Goal: Information Seeking & Learning: Learn about a topic

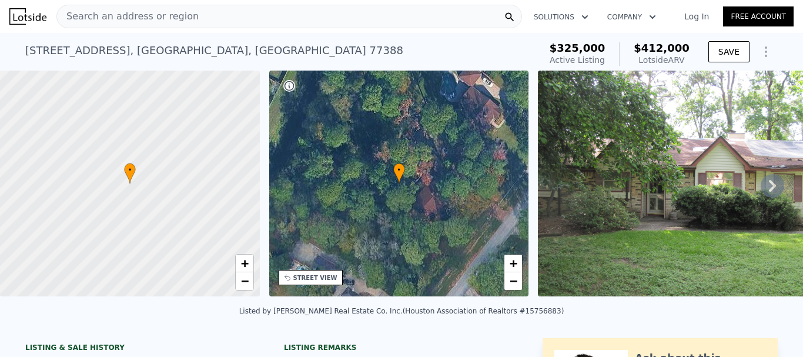
click at [766, 193] on icon at bounding box center [772, 186] width 24 height 24
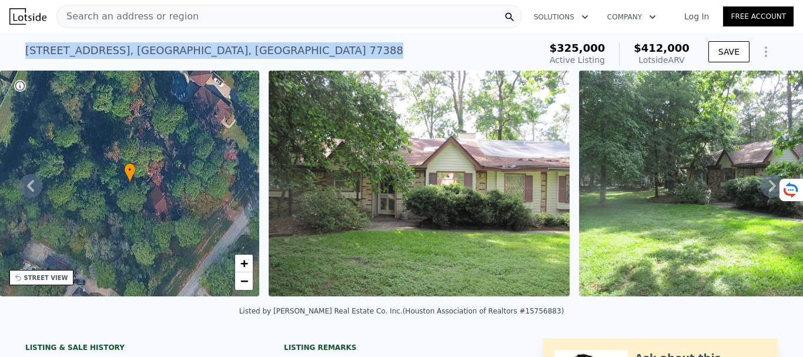
drag, startPoint x: 24, startPoint y: 52, endPoint x: 234, endPoint y: 58, distance: 210.4
click at [234, 58] on div "[STREET_ADDRESS] Active at $325k (~ARV $412k )" at bounding box center [280, 54] width 510 height 33
copy div "[STREET_ADDRESS]"
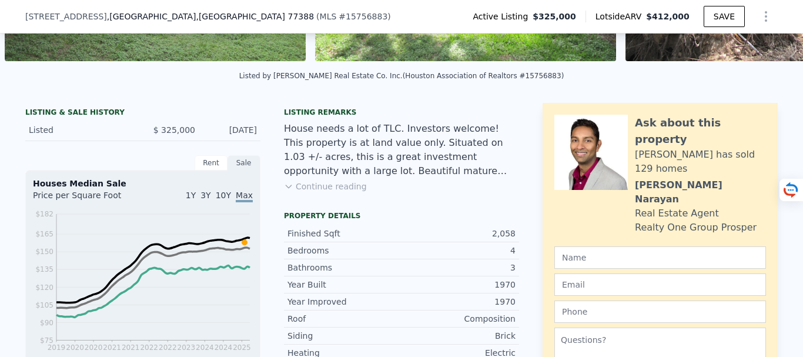
scroll to position [0, 0]
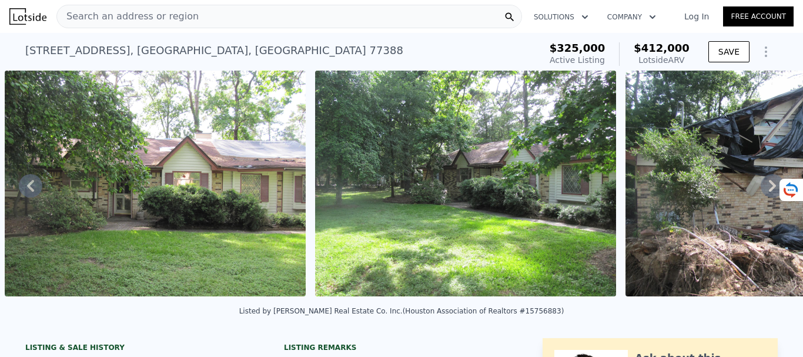
click at [185, 18] on div "Search an address or region" at bounding box center [288, 17] width 465 height 24
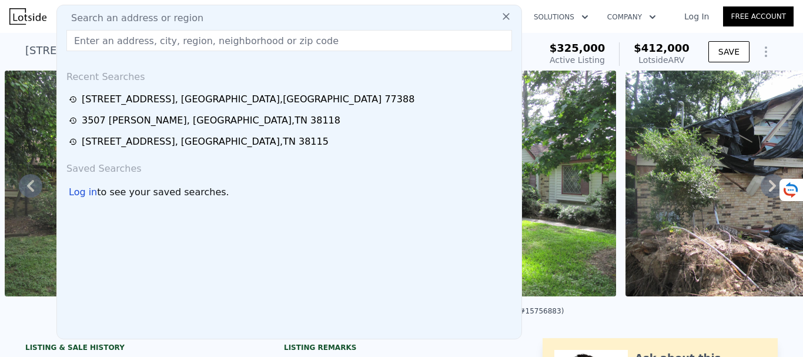
click at [137, 42] on input "text" at bounding box center [288, 40] width 445 height 21
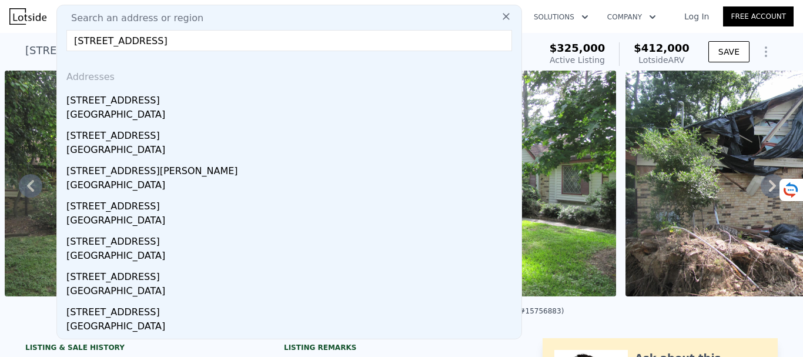
click at [113, 41] on input "[STREET_ADDRESS]" at bounding box center [288, 40] width 445 height 21
type input "[STREET_ADDRESS]"
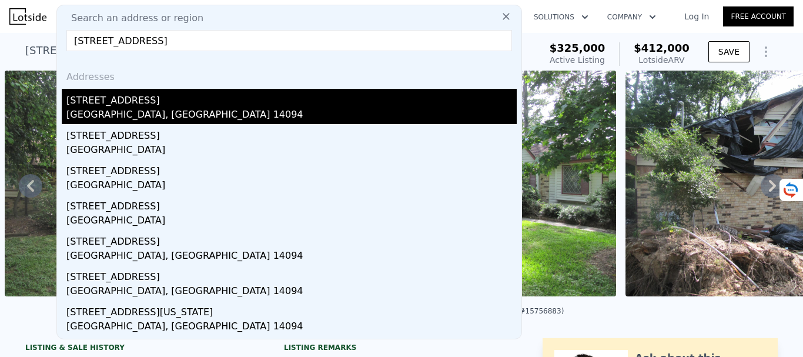
click at [156, 112] on div "[GEOGRAPHIC_DATA], [GEOGRAPHIC_DATA] 14094" at bounding box center [291, 116] width 450 height 16
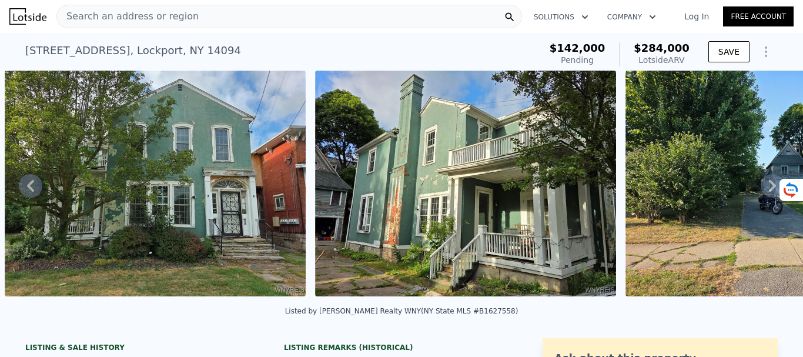
click at [25, 49] on div "[STREET_ADDRESS]" at bounding box center [133, 50] width 216 height 16
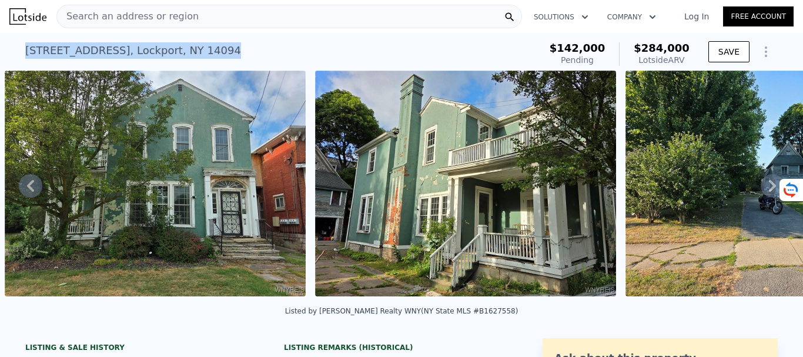
drag, startPoint x: 22, startPoint y: 49, endPoint x: 167, endPoint y: 55, distance: 145.8
click at [167, 55] on div "[STREET_ADDRESS]" at bounding box center [133, 50] width 216 height 16
copy div "[STREET_ADDRESS]"
click at [766, 197] on icon at bounding box center [772, 186] width 24 height 24
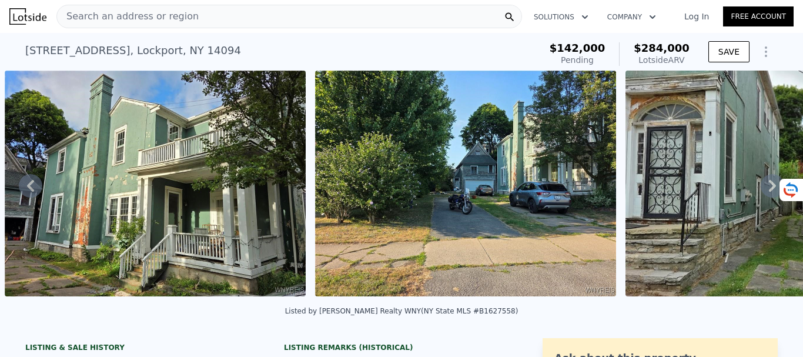
click at [760, 192] on icon at bounding box center [772, 186] width 24 height 24
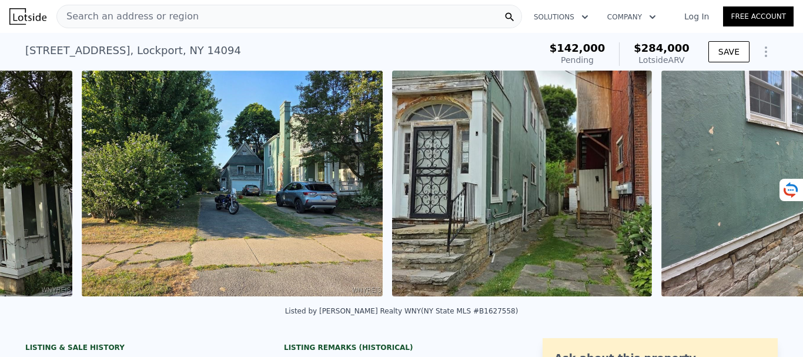
scroll to position [0, 1158]
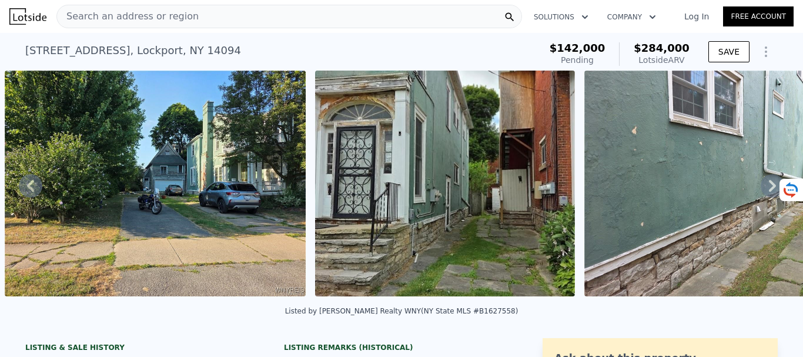
click at [760, 192] on icon at bounding box center [772, 186] width 24 height 24
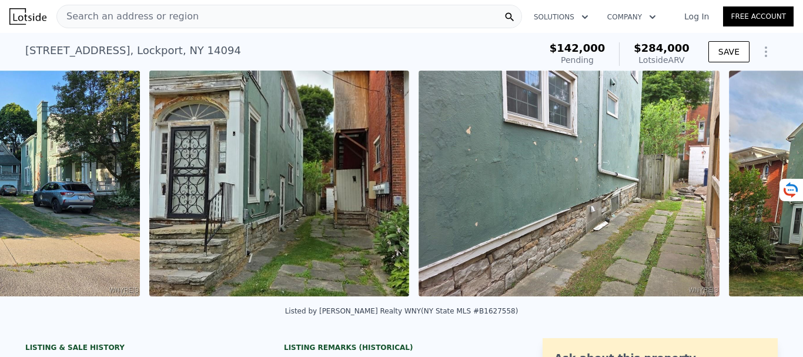
scroll to position [0, 1468]
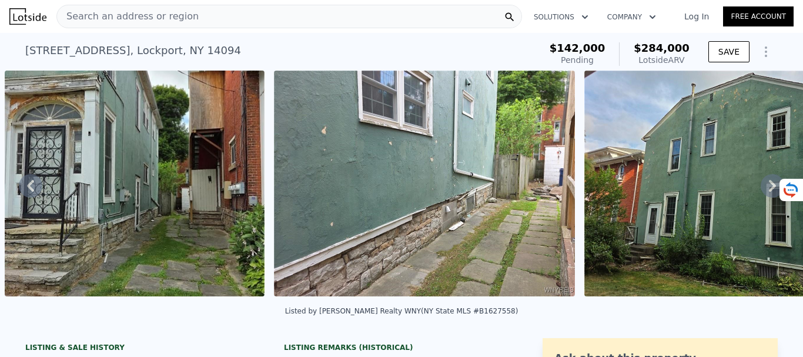
click at [760, 192] on icon at bounding box center [772, 186] width 24 height 24
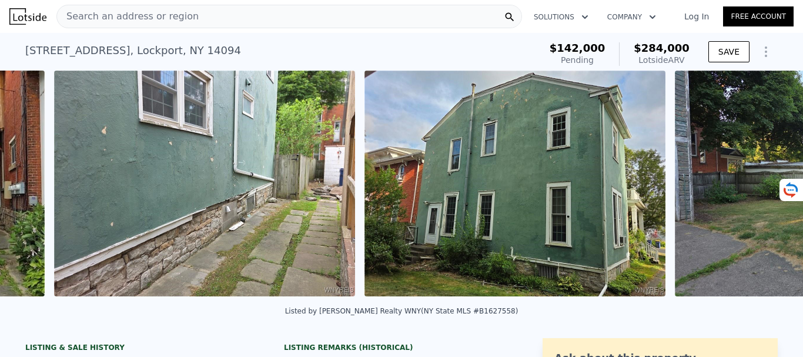
scroll to position [0, 1737]
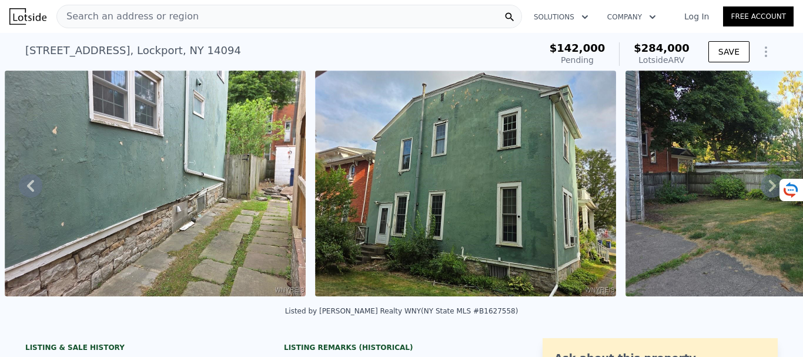
click at [760, 193] on icon at bounding box center [772, 186] width 24 height 24
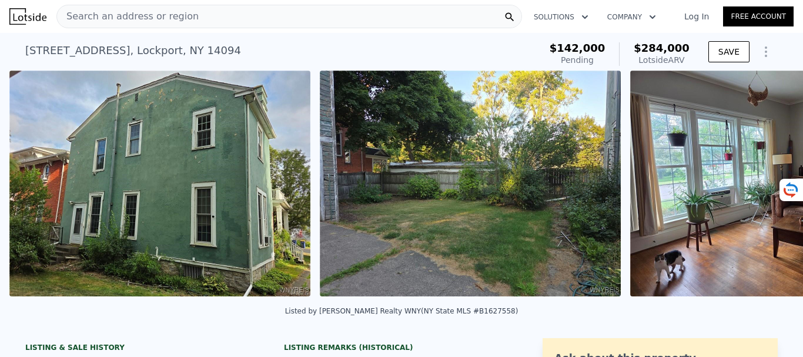
scroll to position [0, 2047]
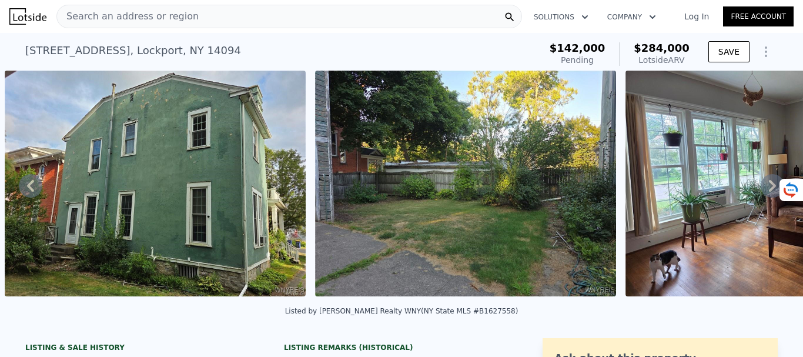
click at [760, 193] on icon at bounding box center [772, 186] width 24 height 24
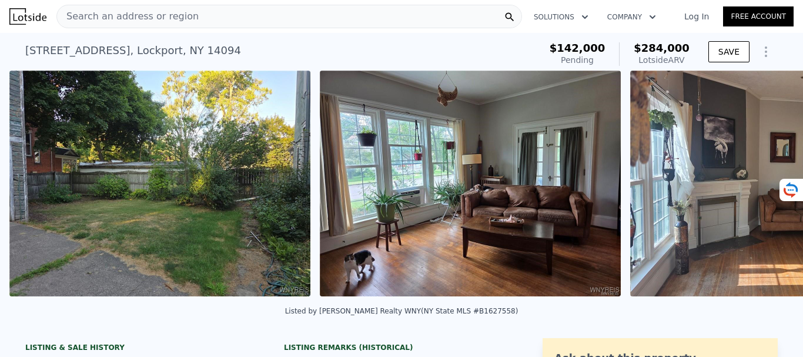
scroll to position [0, 2358]
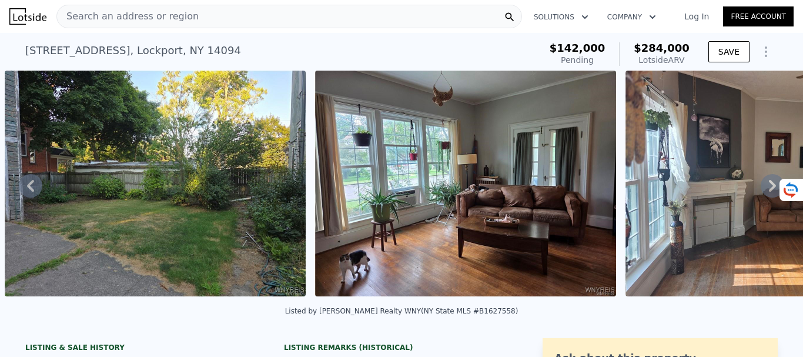
click at [760, 193] on icon at bounding box center [772, 186] width 24 height 24
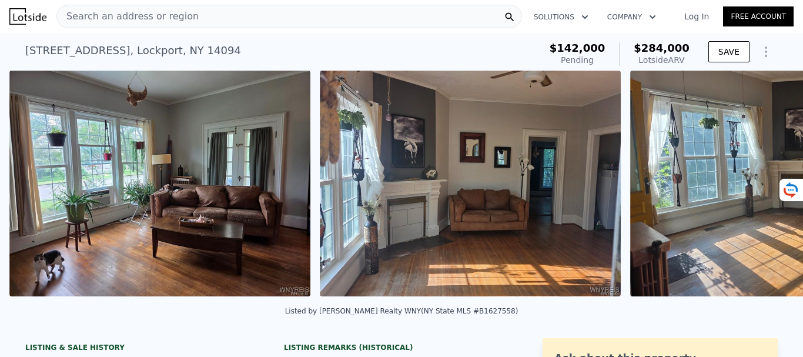
scroll to position [0, 2668]
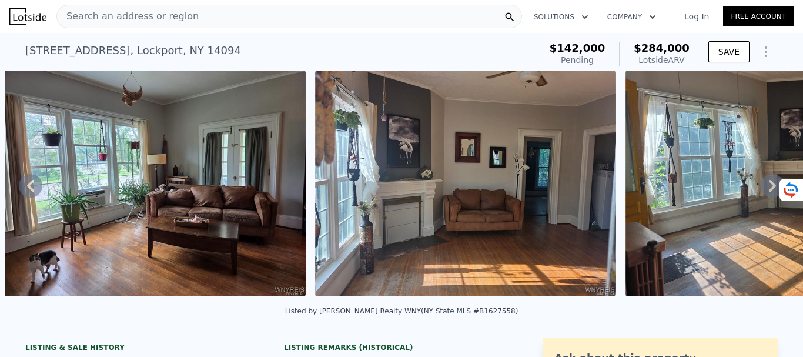
click at [760, 193] on icon at bounding box center [772, 186] width 24 height 24
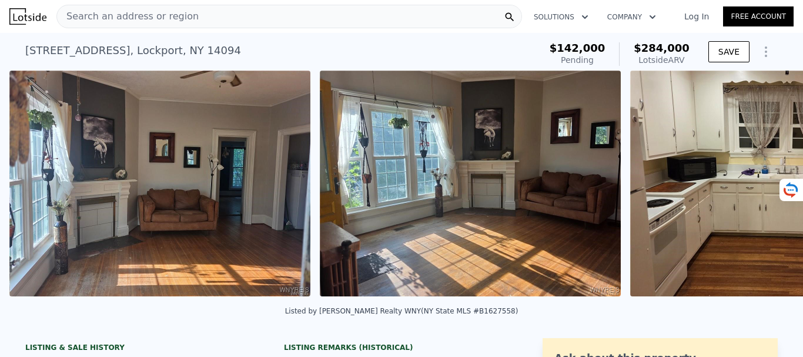
scroll to position [0, 2978]
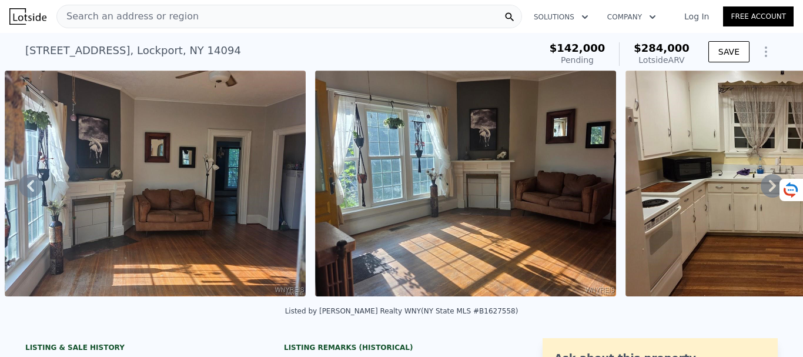
click at [760, 193] on icon at bounding box center [772, 186] width 24 height 24
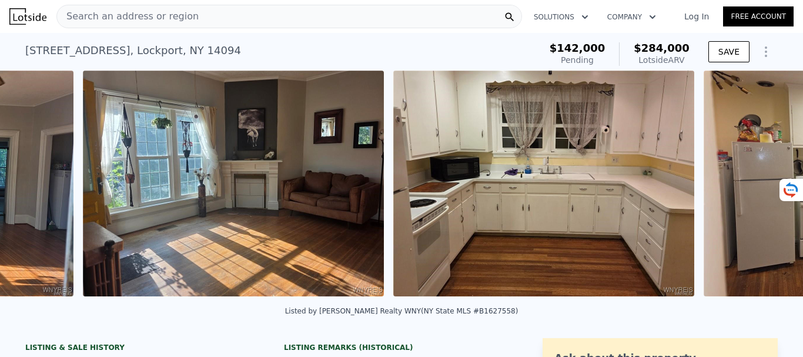
scroll to position [0, 3288]
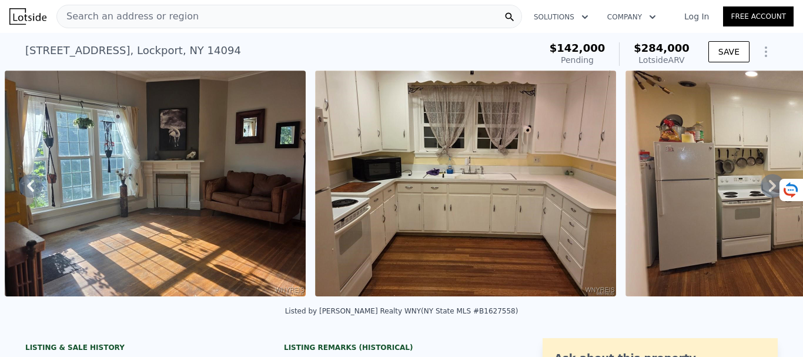
click at [760, 193] on icon at bounding box center [772, 186] width 24 height 24
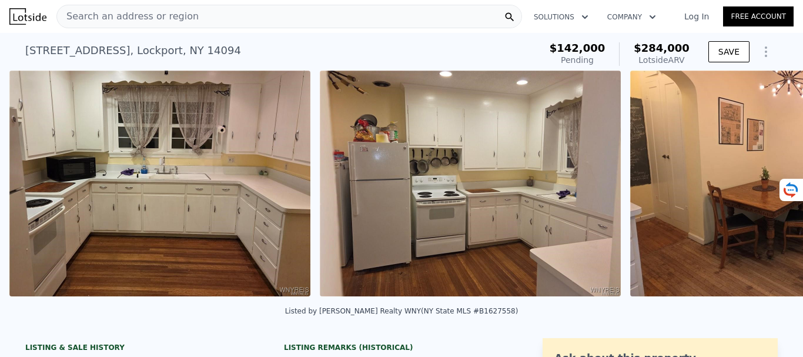
scroll to position [0, 3599]
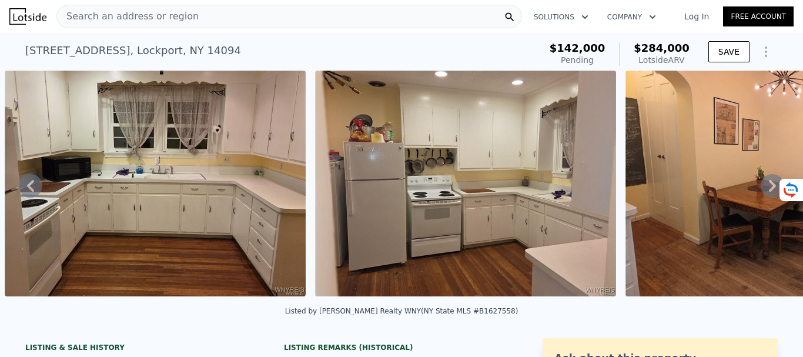
click at [760, 193] on icon at bounding box center [772, 186] width 24 height 24
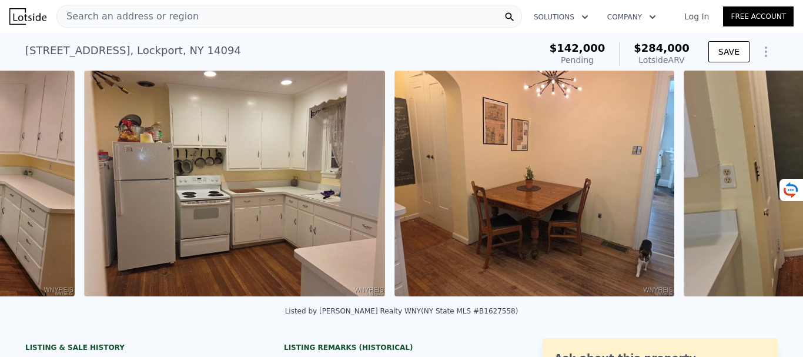
scroll to position [0, 3909]
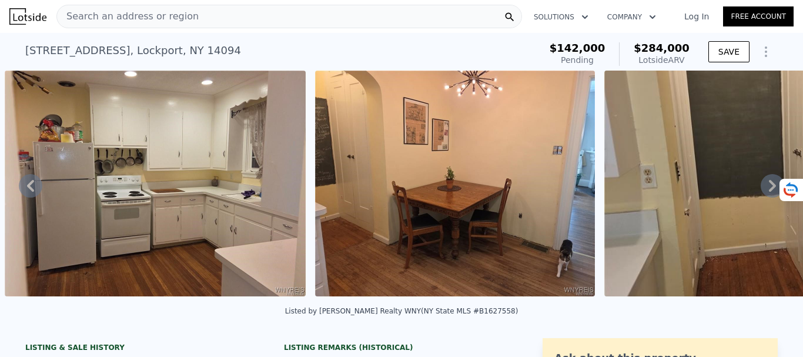
click at [760, 193] on icon at bounding box center [772, 186] width 24 height 24
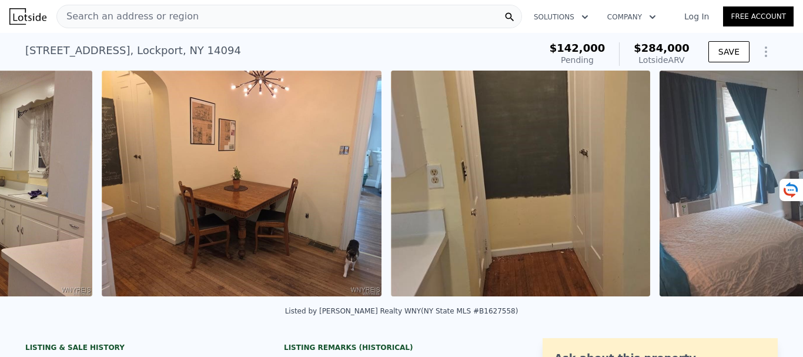
scroll to position [0, 4219]
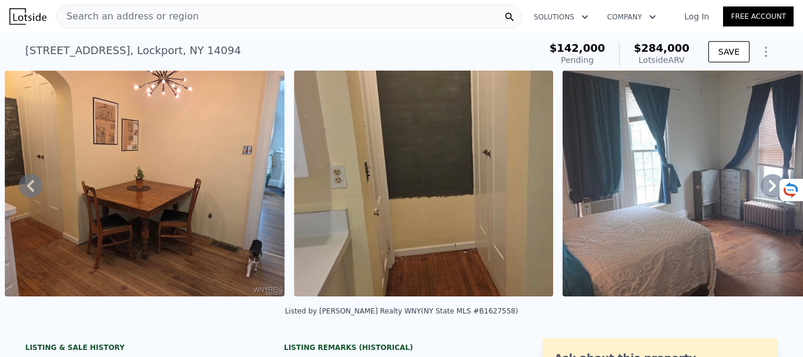
click at [760, 193] on icon at bounding box center [772, 186] width 24 height 24
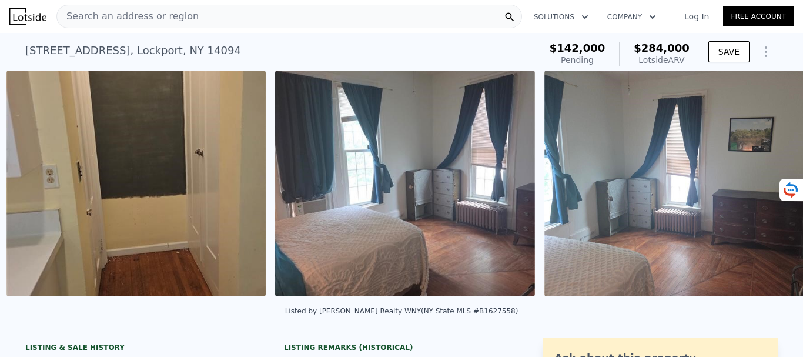
scroll to position [0, 4508]
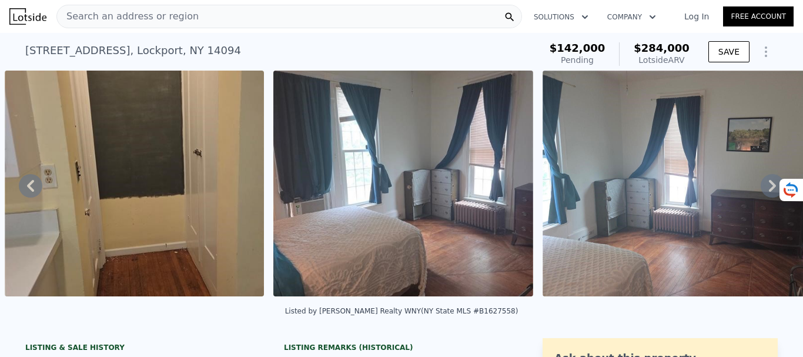
click at [760, 193] on icon at bounding box center [772, 186] width 24 height 24
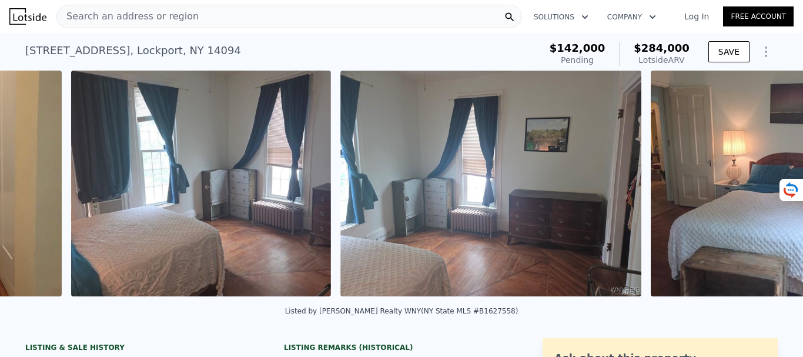
scroll to position [0, 4777]
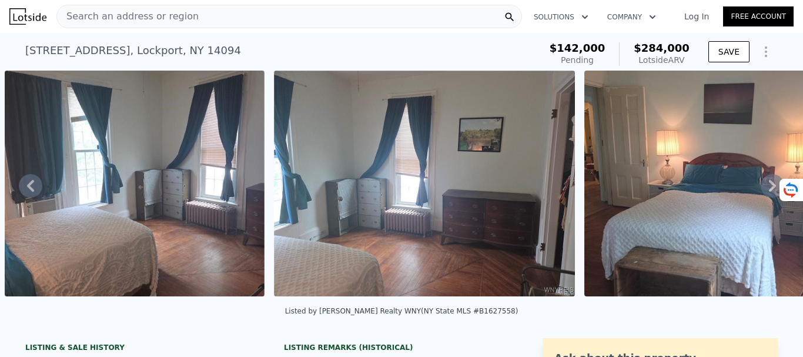
click at [760, 193] on icon at bounding box center [772, 186] width 24 height 24
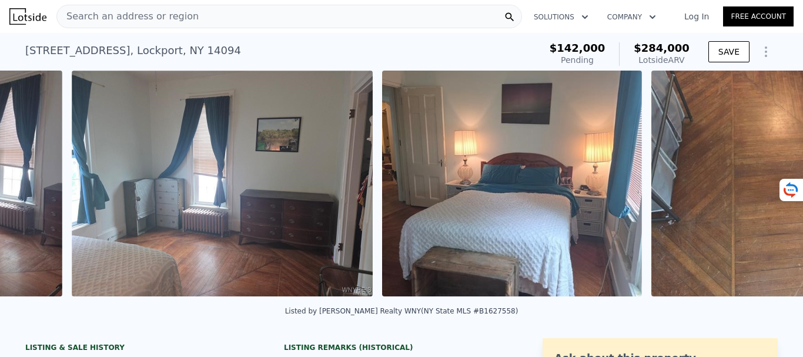
scroll to position [0, 5046]
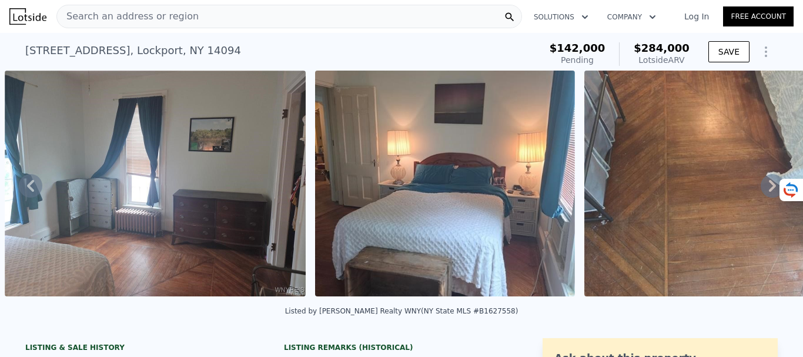
click at [760, 193] on icon at bounding box center [772, 186] width 24 height 24
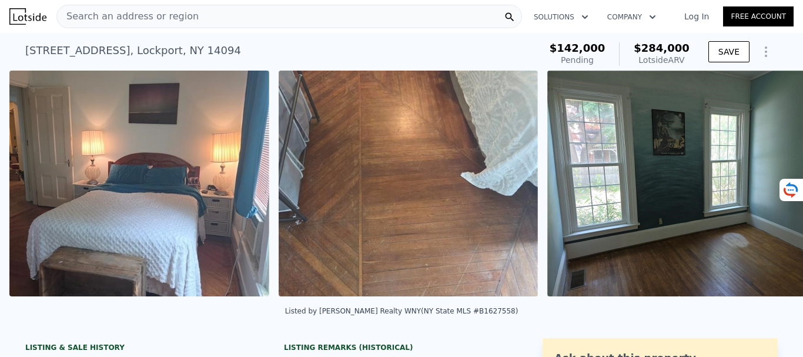
scroll to position [0, 5356]
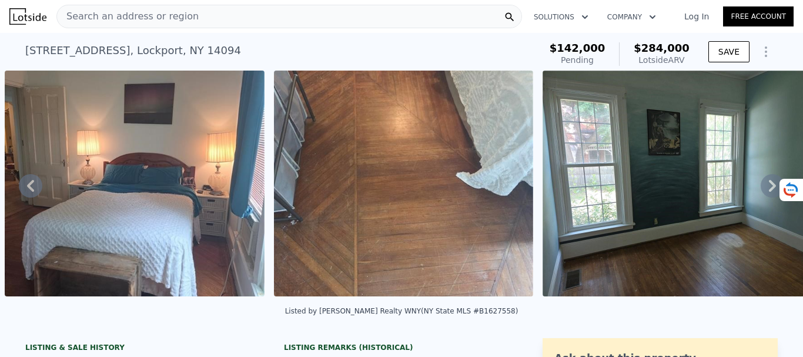
click at [760, 193] on icon at bounding box center [772, 186] width 24 height 24
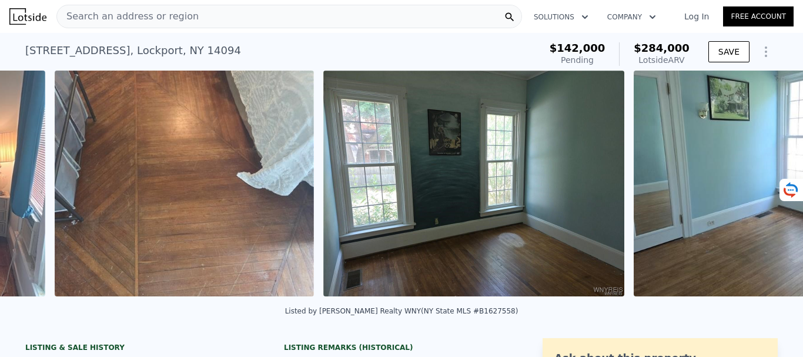
scroll to position [0, 5625]
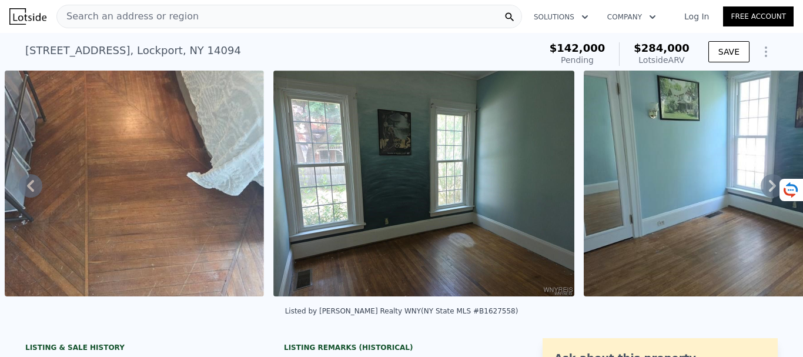
click at [760, 193] on icon at bounding box center [772, 186] width 24 height 24
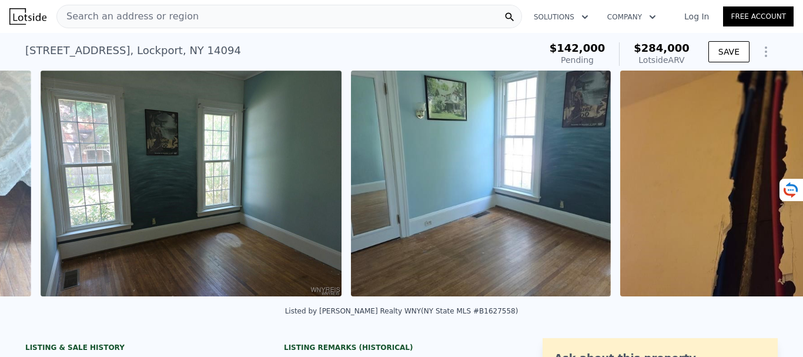
scroll to position [0, 5893]
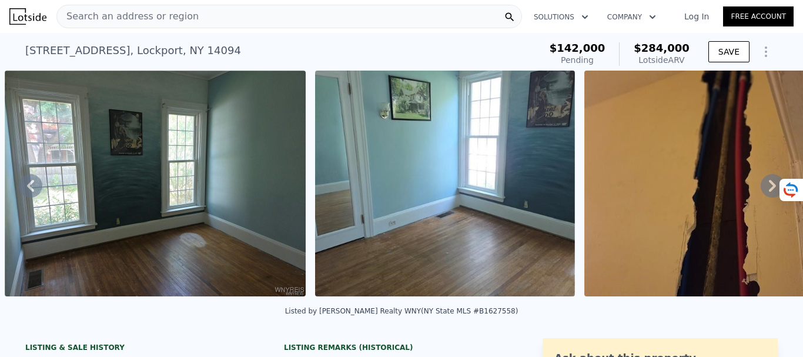
click at [760, 193] on icon at bounding box center [772, 186] width 24 height 24
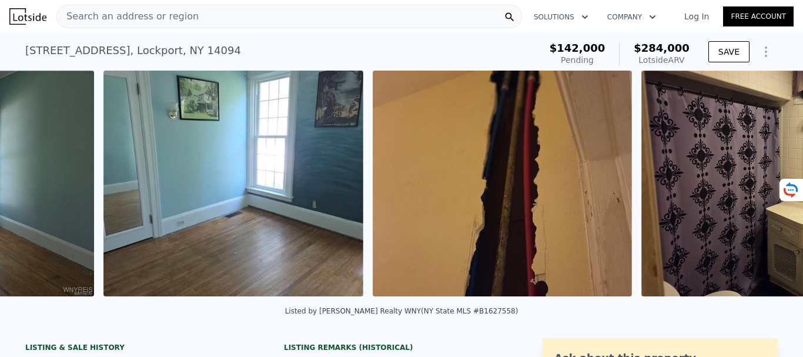
scroll to position [0, 6204]
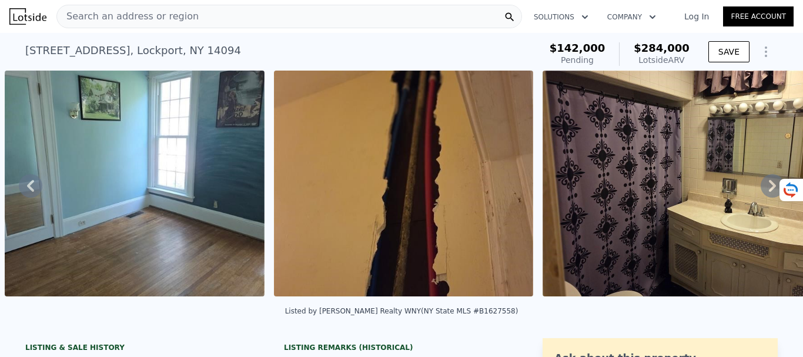
click at [760, 193] on icon at bounding box center [772, 186] width 24 height 24
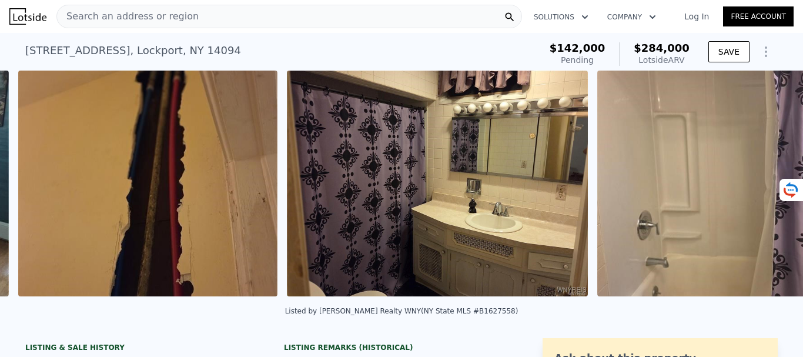
scroll to position [0, 6473]
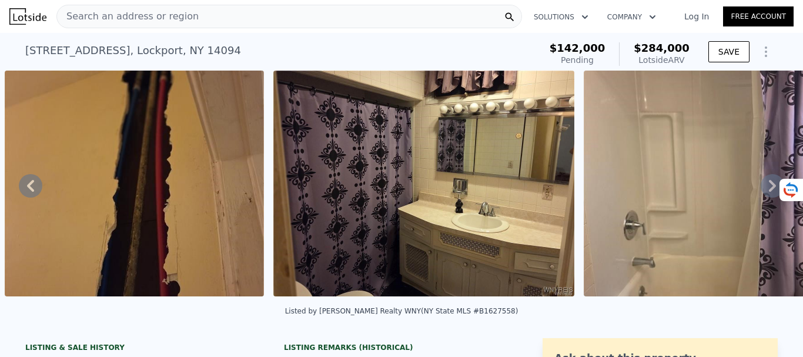
click at [760, 193] on icon at bounding box center [772, 186] width 24 height 24
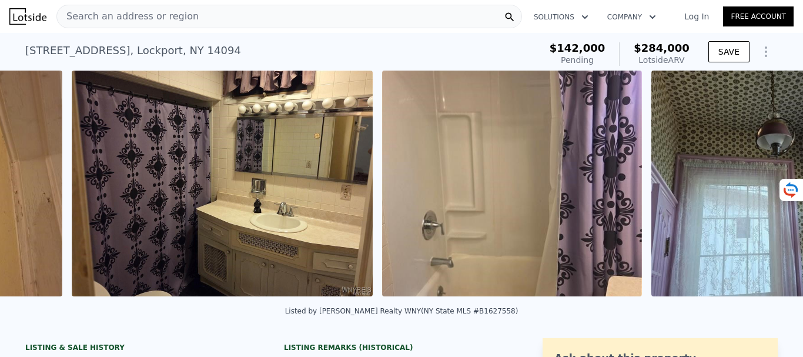
scroll to position [0, 6741]
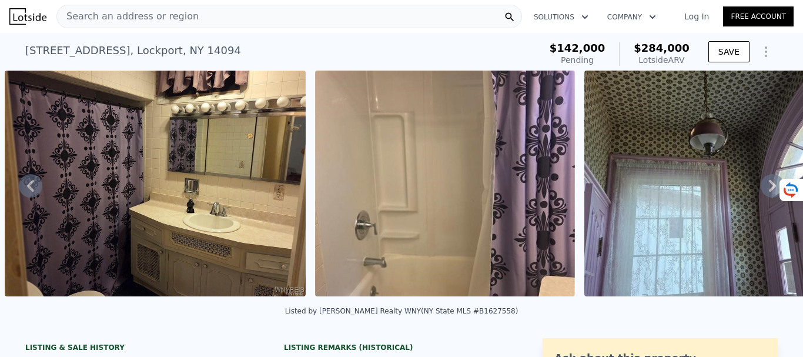
click at [760, 193] on icon at bounding box center [772, 186] width 24 height 24
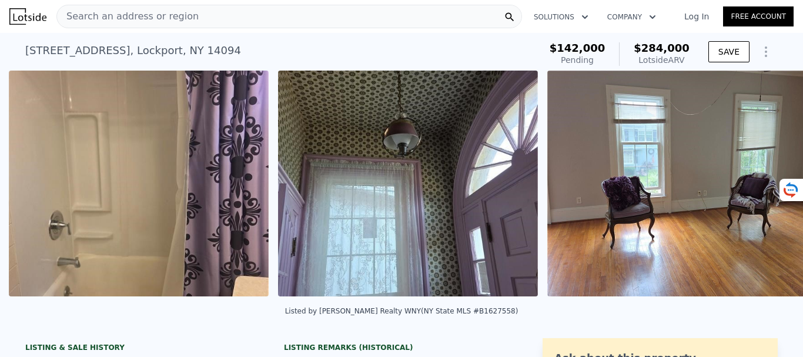
scroll to position [0, 7051]
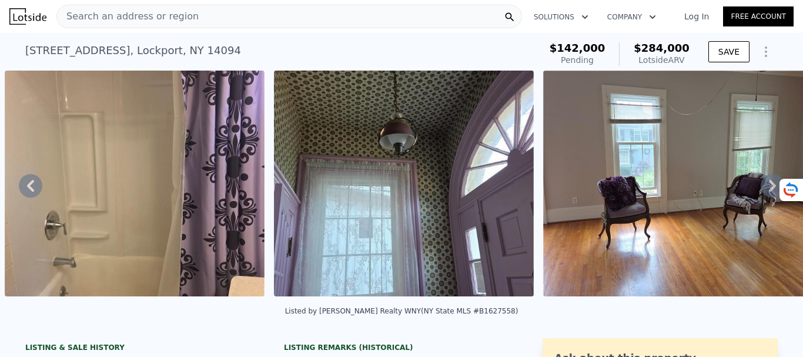
click at [760, 193] on icon at bounding box center [772, 186] width 24 height 24
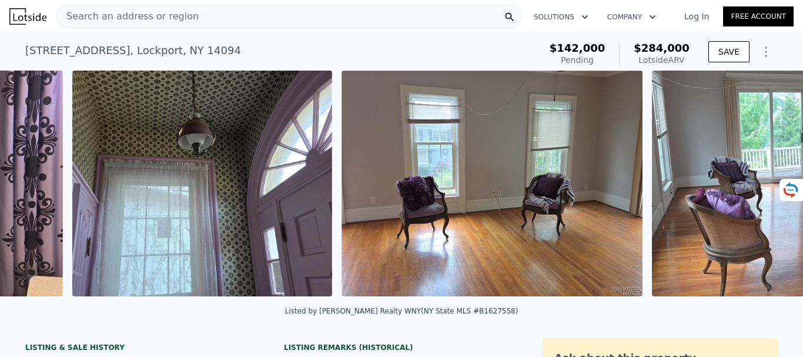
scroll to position [0, 7320]
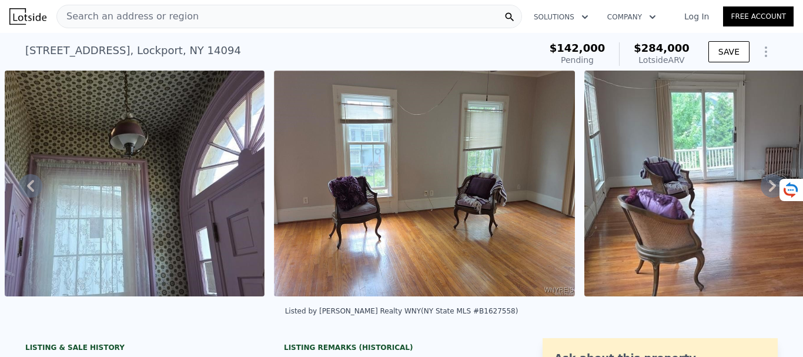
click at [760, 193] on icon at bounding box center [772, 186] width 24 height 24
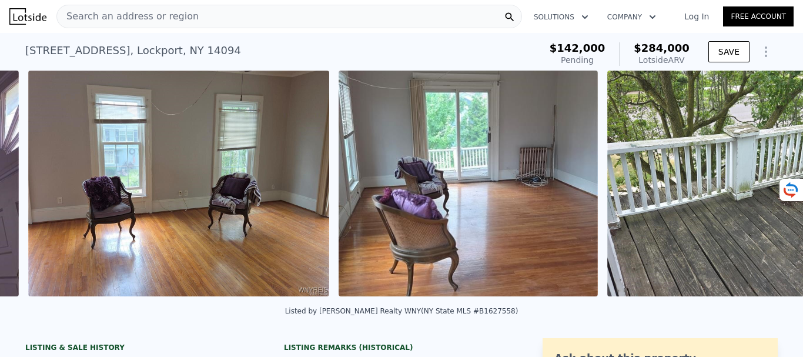
scroll to position [0, 7590]
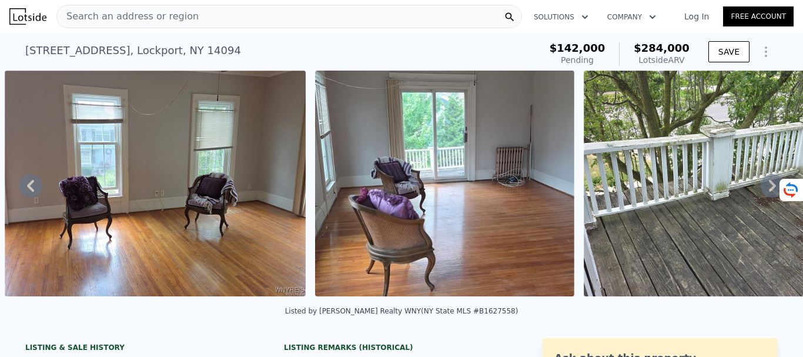
click at [760, 193] on icon at bounding box center [772, 186] width 24 height 24
click at [759, 193] on img at bounding box center [733, 184] width 301 height 226
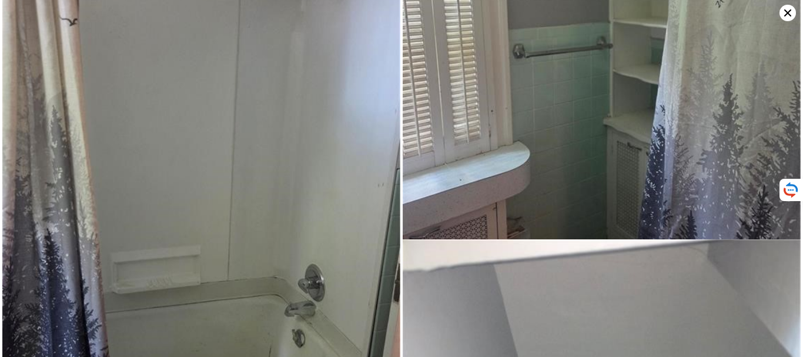
scroll to position [6922, 0]
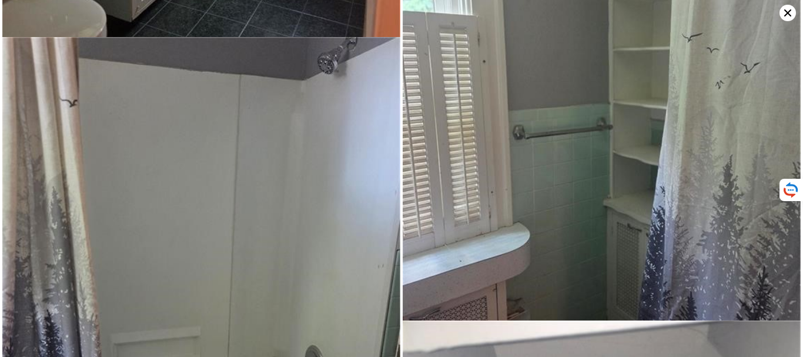
click at [785, 12] on icon at bounding box center [787, 13] width 16 height 16
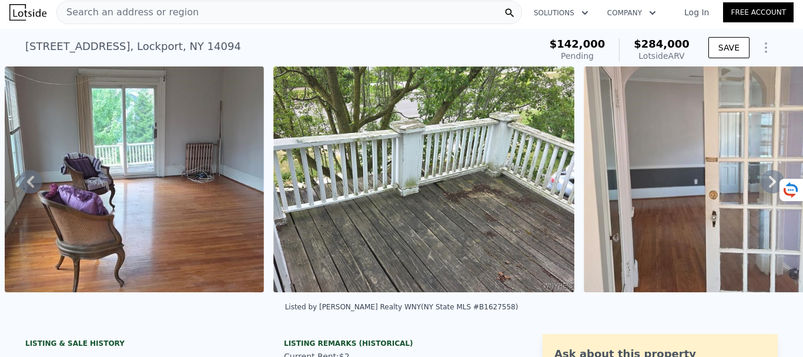
scroll to position [0, 0]
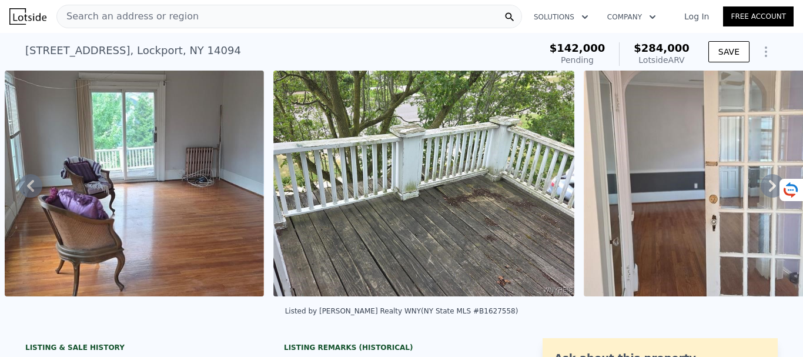
click at [179, 17] on span "Search an address or region" at bounding box center [128, 16] width 142 height 14
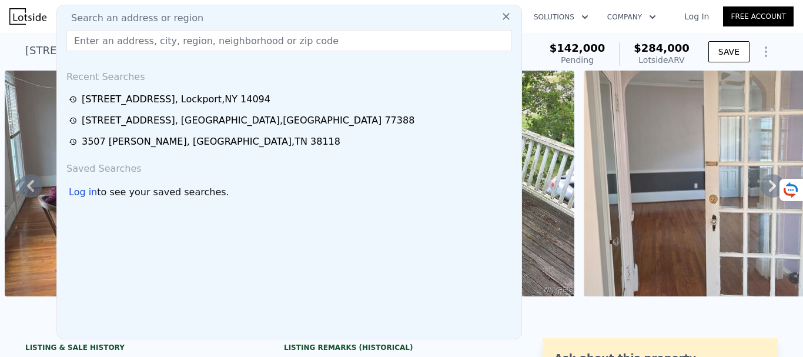
click at [132, 39] on input "text" at bounding box center [288, 40] width 445 height 21
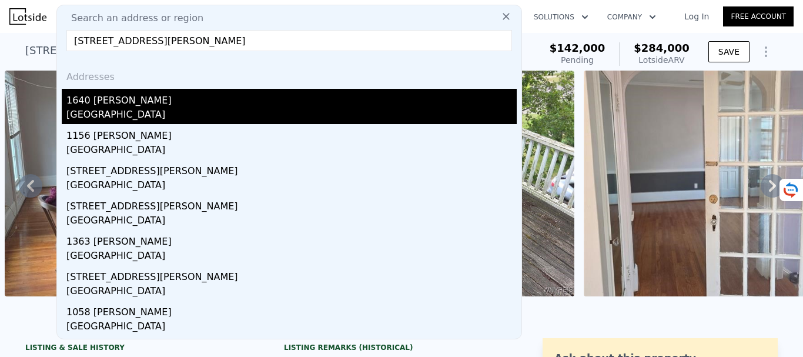
type input "[STREET_ADDRESS][PERSON_NAME]"
click at [196, 119] on div "[GEOGRAPHIC_DATA]" at bounding box center [291, 116] width 450 height 16
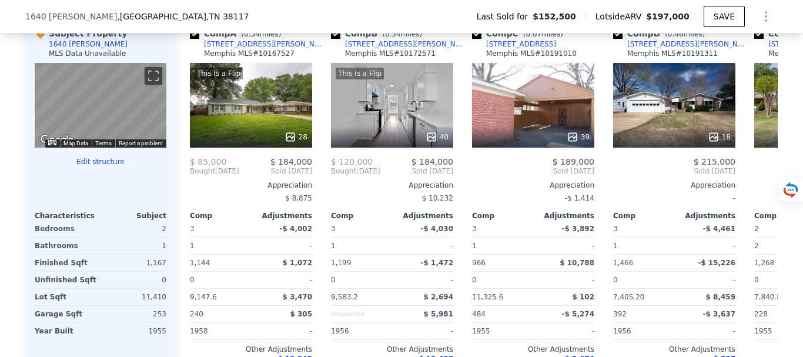
scroll to position [1171, 0]
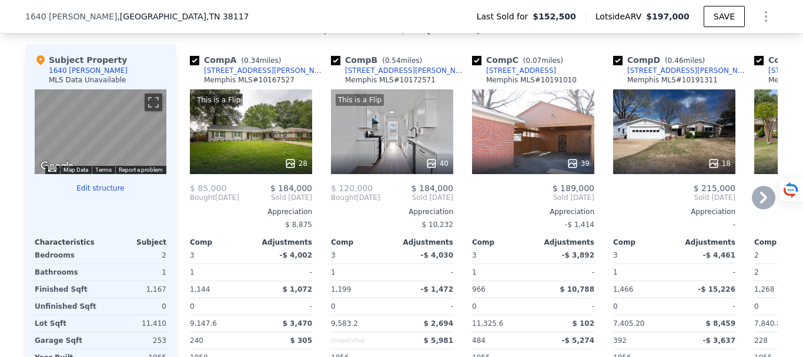
click at [757, 209] on icon at bounding box center [763, 198] width 24 height 24
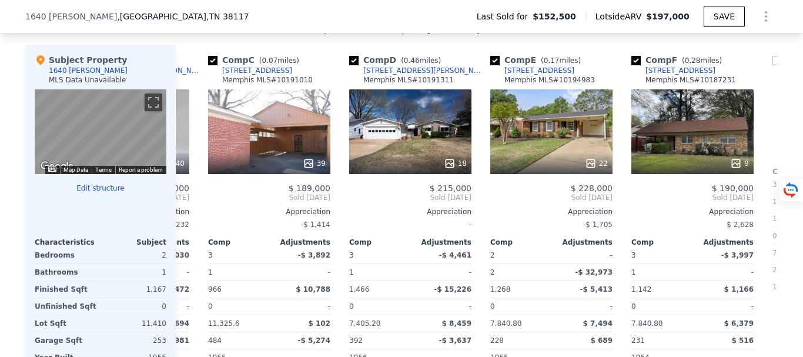
scroll to position [0, 282]
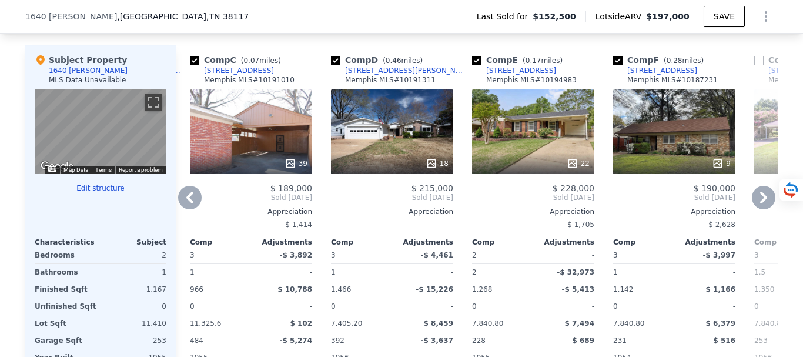
click at [512, 152] on div "22" at bounding box center [533, 131] width 122 height 85
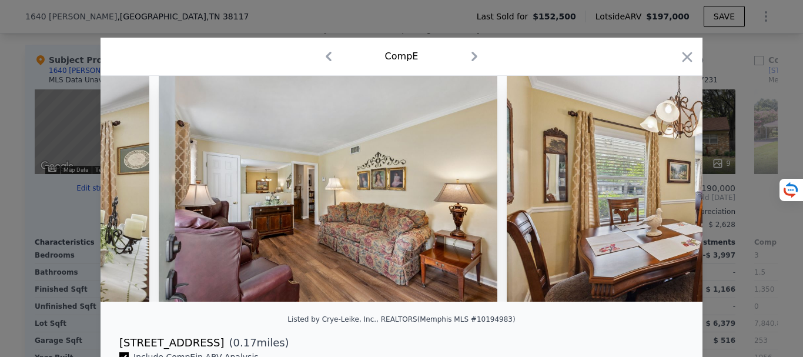
scroll to position [0, 1062]
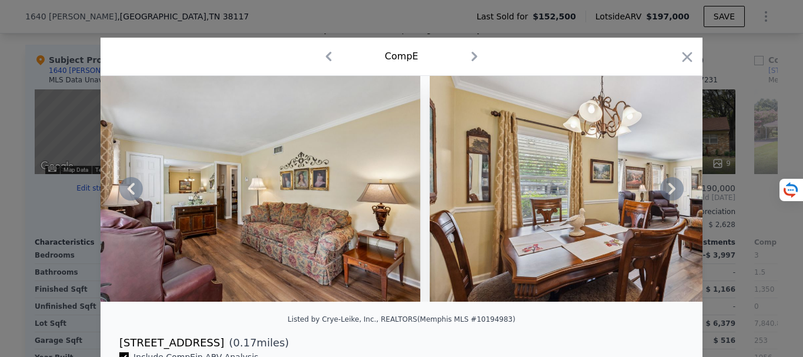
click at [673, 200] on icon at bounding box center [672, 189] width 24 height 24
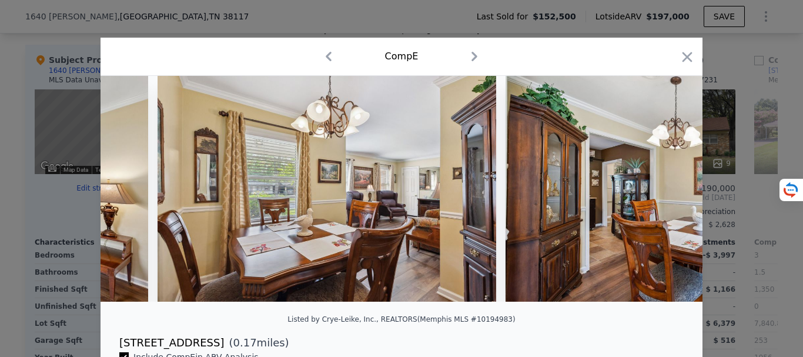
scroll to position [0, 1344]
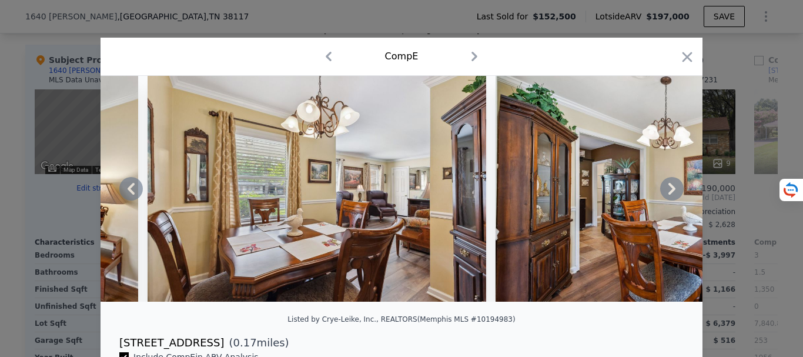
click at [670, 192] on icon at bounding box center [671, 189] width 7 height 12
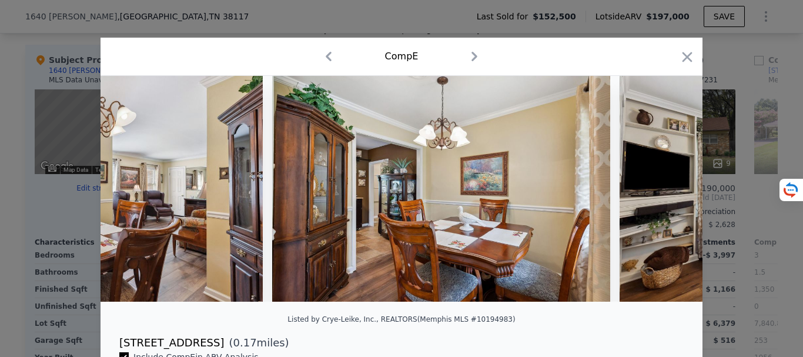
scroll to position [0, 1626]
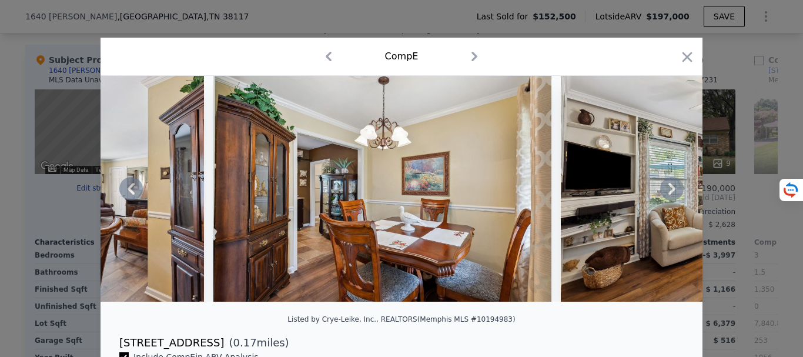
click at [670, 192] on icon at bounding box center [671, 189] width 7 height 12
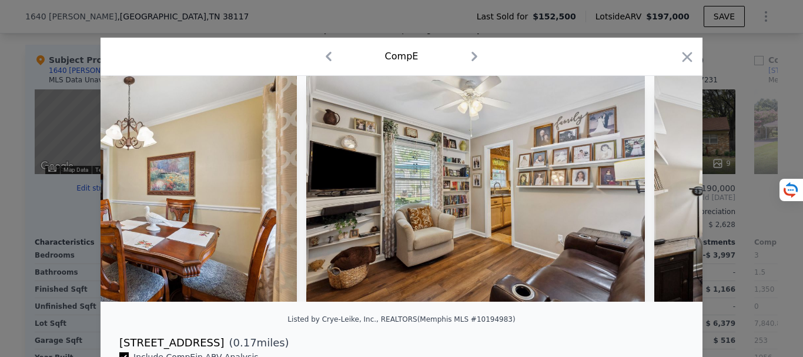
scroll to position [0, 1908]
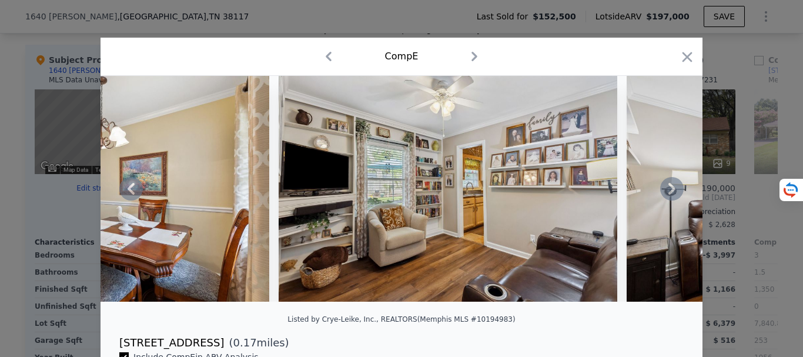
click at [670, 192] on icon at bounding box center [671, 189] width 7 height 12
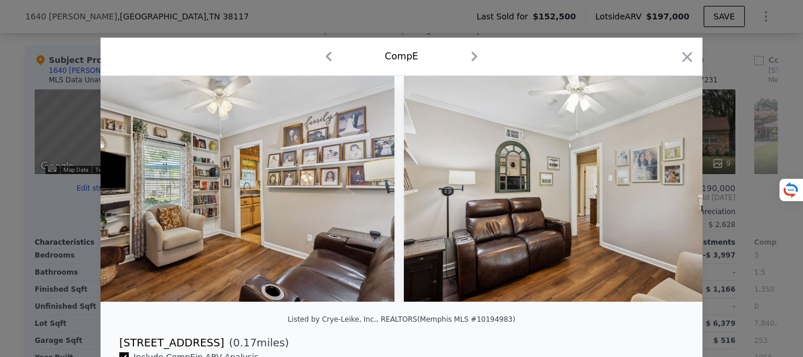
scroll to position [0, 2190]
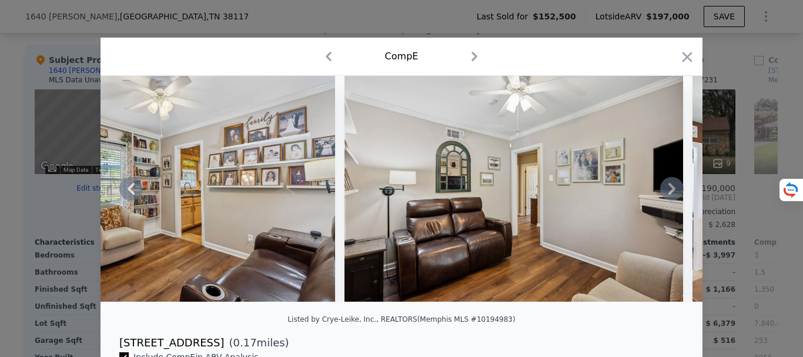
click at [670, 192] on icon at bounding box center [671, 189] width 7 height 12
click at [670, 192] on img at bounding box center [513, 189] width 338 height 226
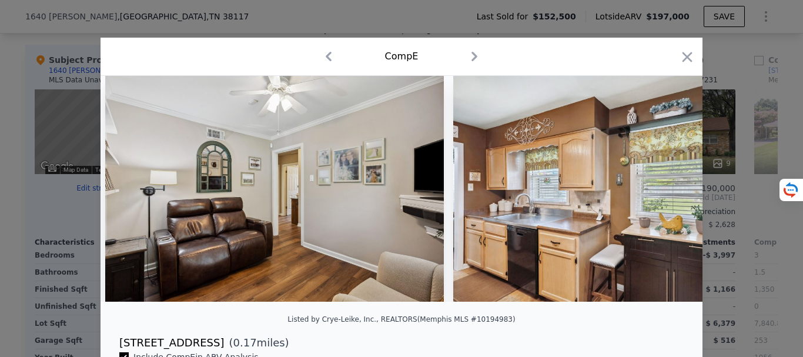
scroll to position [0, 2472]
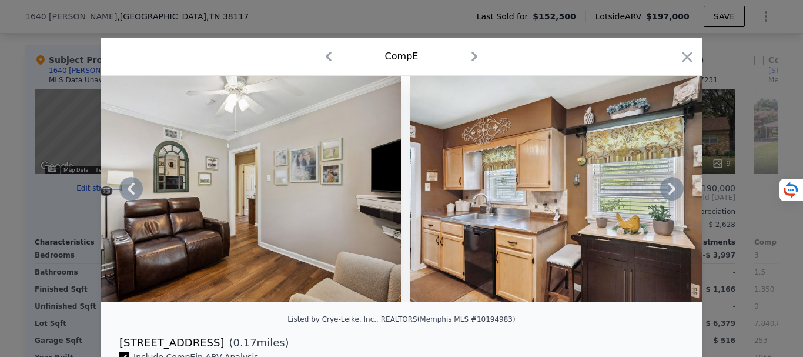
click at [670, 192] on icon at bounding box center [671, 189] width 7 height 12
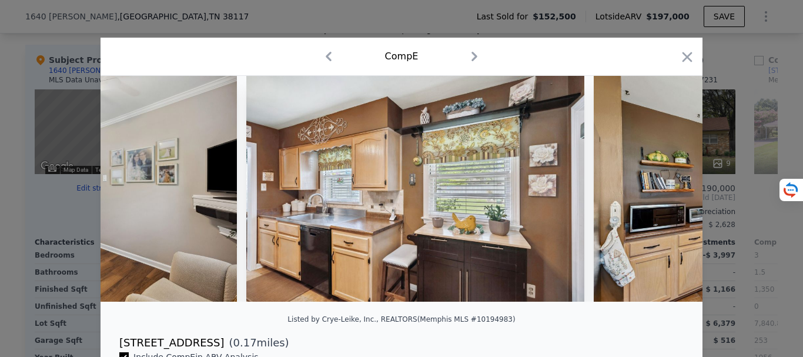
scroll to position [0, 2754]
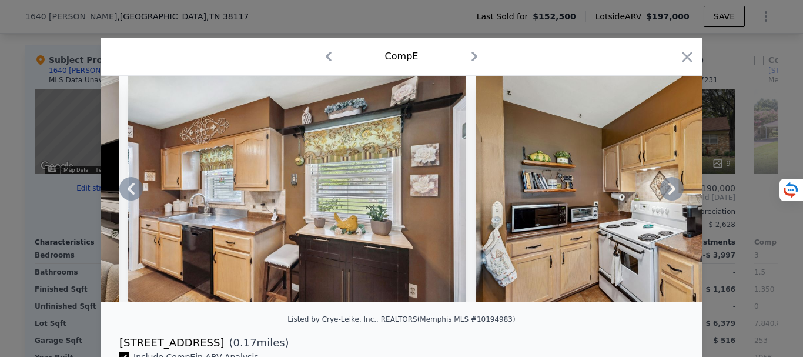
click at [670, 192] on icon at bounding box center [671, 189] width 7 height 12
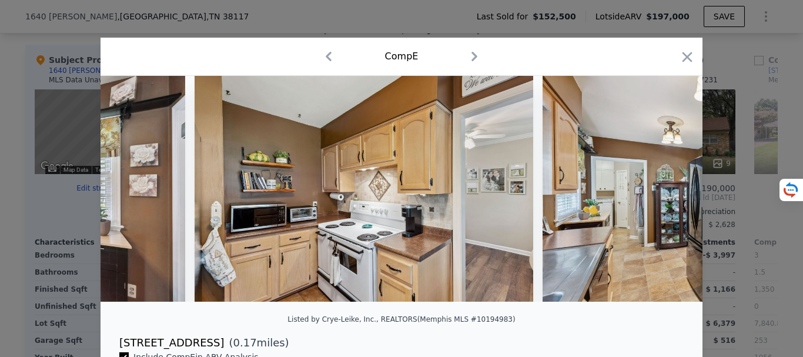
scroll to position [0, 3036]
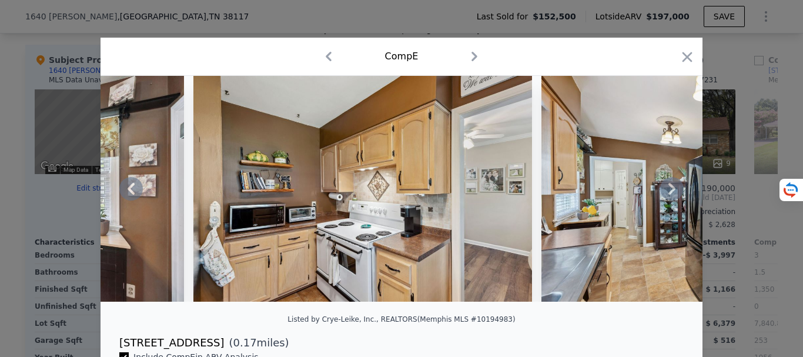
click at [670, 192] on icon at bounding box center [671, 189] width 7 height 12
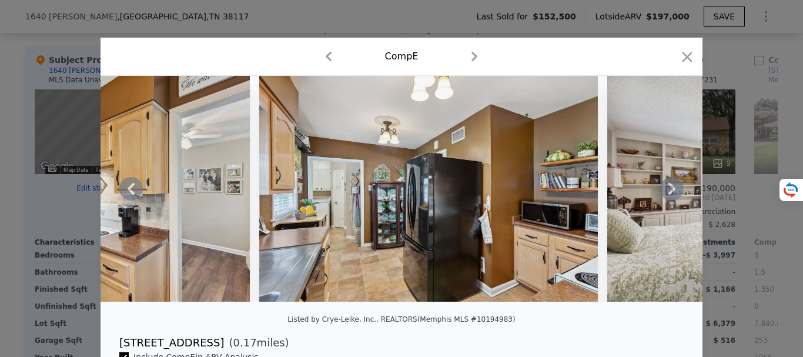
click at [670, 192] on icon at bounding box center [671, 189] width 7 height 12
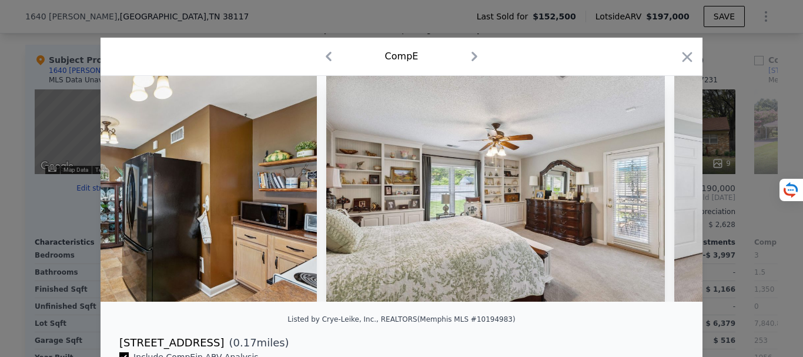
scroll to position [0, 3600]
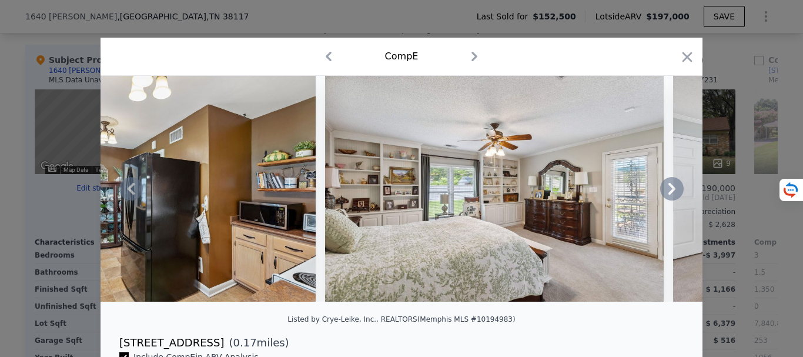
click at [670, 192] on icon at bounding box center [671, 189] width 7 height 12
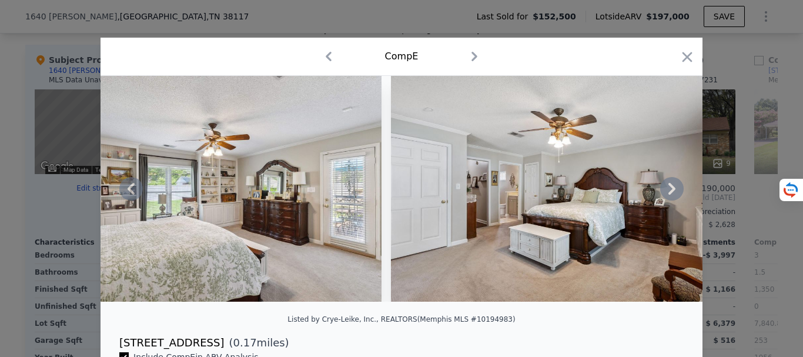
click at [670, 192] on icon at bounding box center [671, 189] width 7 height 12
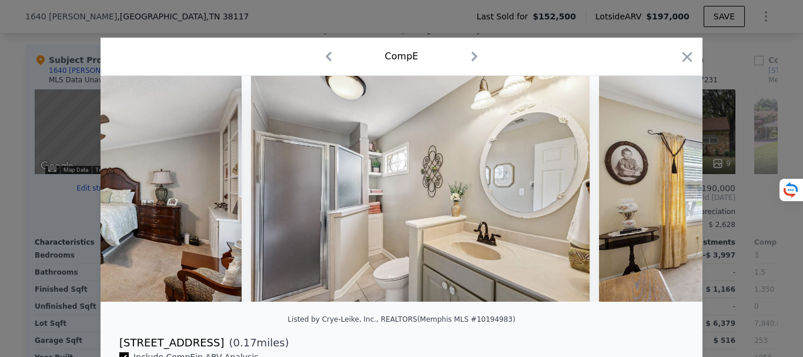
scroll to position [0, 4446]
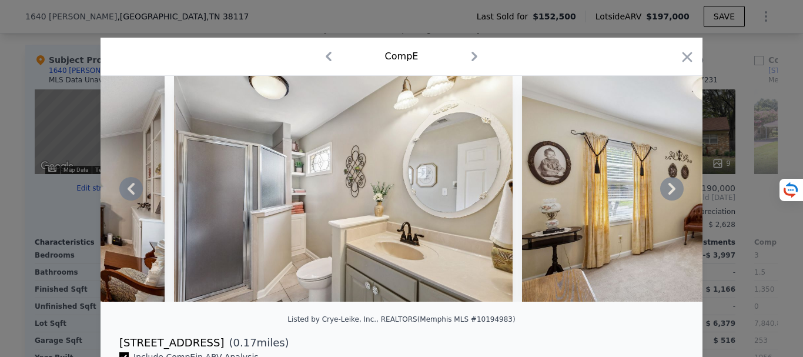
click at [670, 192] on icon at bounding box center [671, 189] width 7 height 12
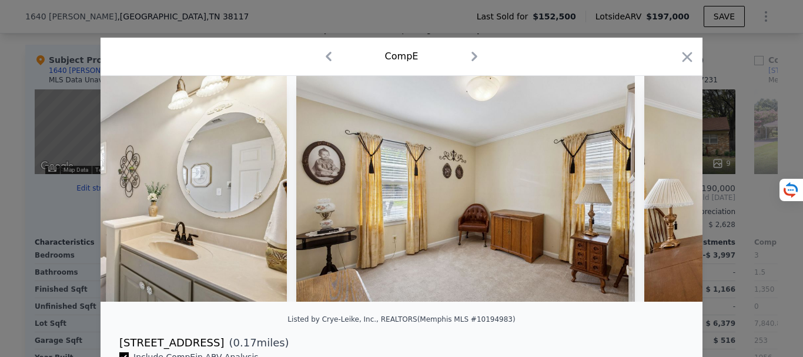
scroll to position [0, 4728]
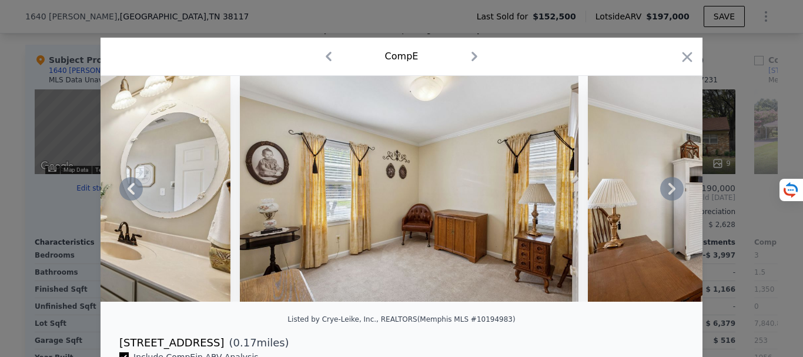
click at [670, 192] on icon at bounding box center [671, 189] width 7 height 12
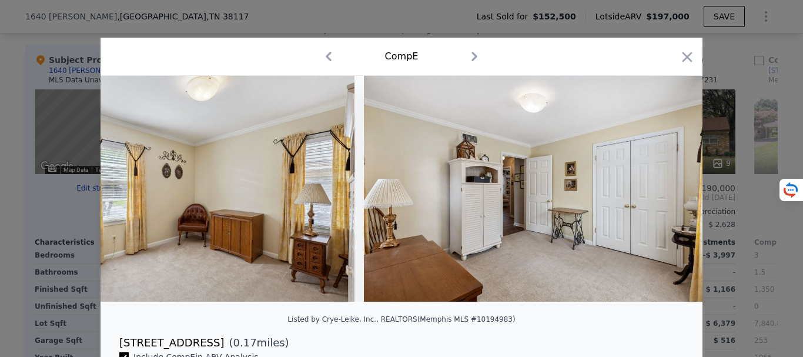
scroll to position [0, 5010]
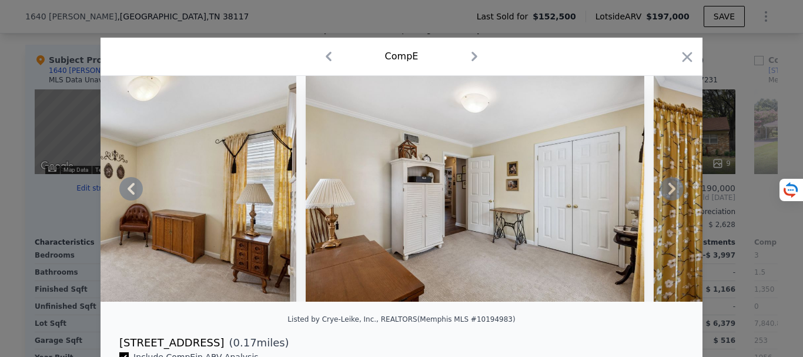
click at [664, 193] on icon at bounding box center [672, 189] width 24 height 24
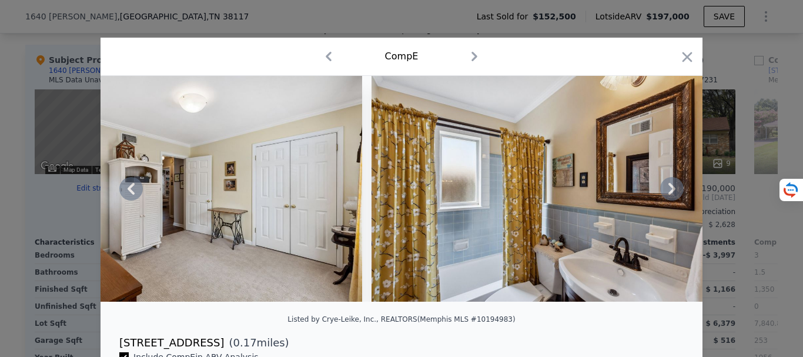
click at [664, 193] on icon at bounding box center [672, 189] width 24 height 24
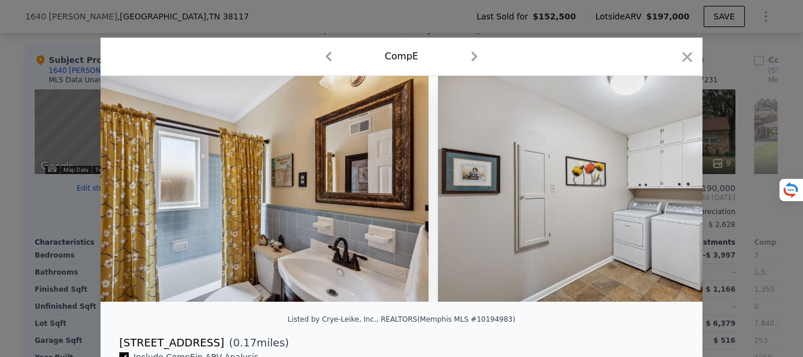
scroll to position [0, 5574]
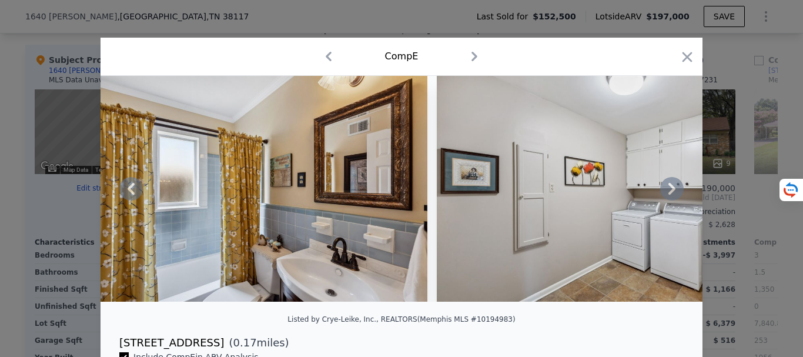
click at [664, 193] on icon at bounding box center [672, 189] width 24 height 24
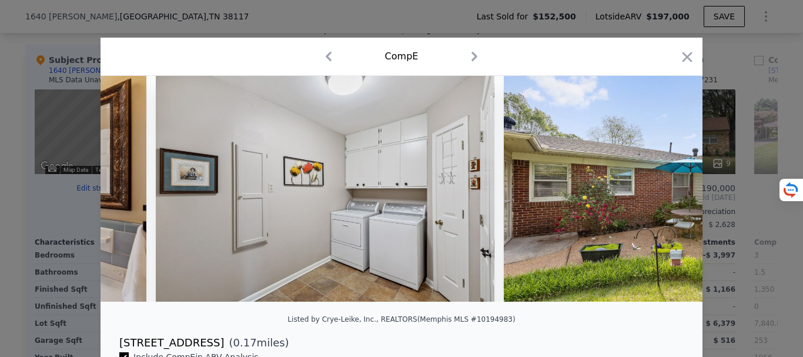
scroll to position [0, 5856]
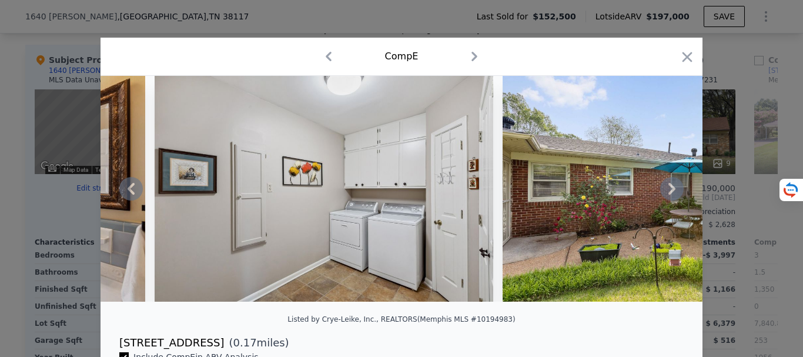
click at [664, 193] on icon at bounding box center [672, 189] width 24 height 24
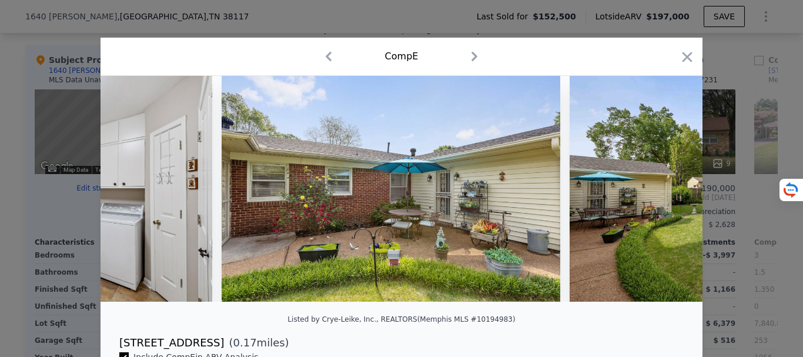
scroll to position [0, 6138]
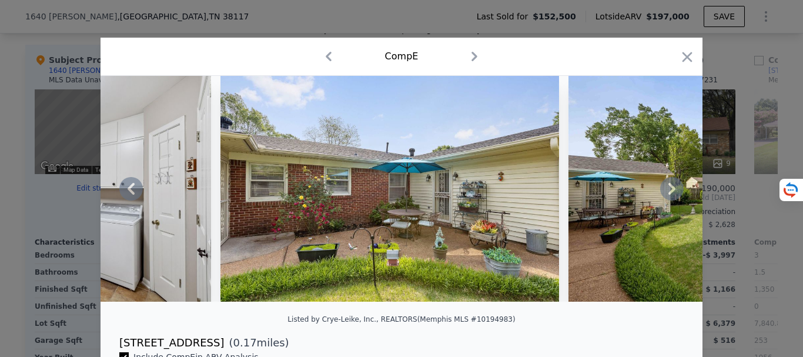
click at [664, 193] on icon at bounding box center [672, 189] width 24 height 24
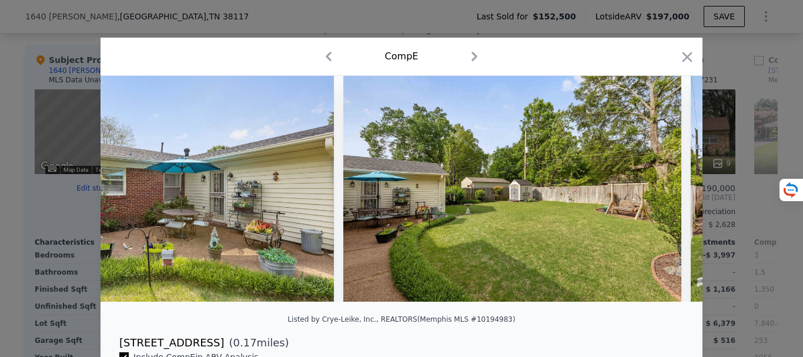
scroll to position [0, 6420]
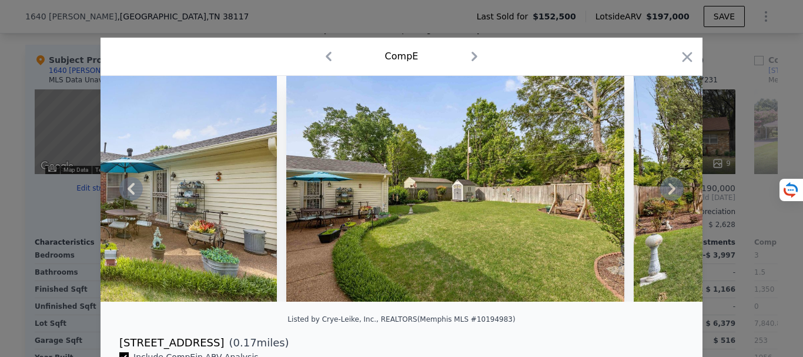
click at [664, 193] on icon at bounding box center [672, 189] width 24 height 24
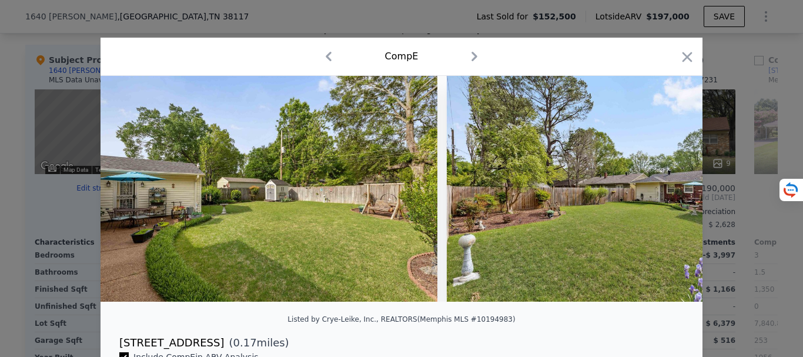
scroll to position [0, 6702]
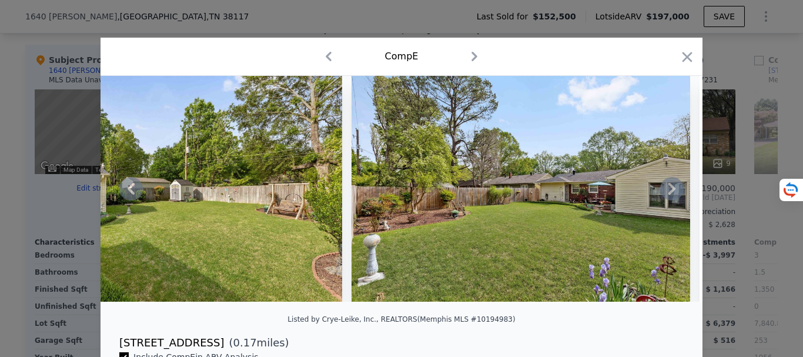
click at [664, 193] on icon at bounding box center [672, 189] width 24 height 24
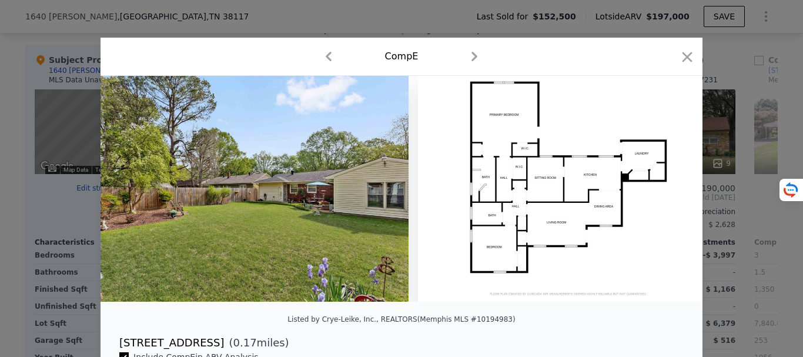
scroll to position [0, 6984]
click at [664, 193] on icon at bounding box center [672, 189] width 24 height 24
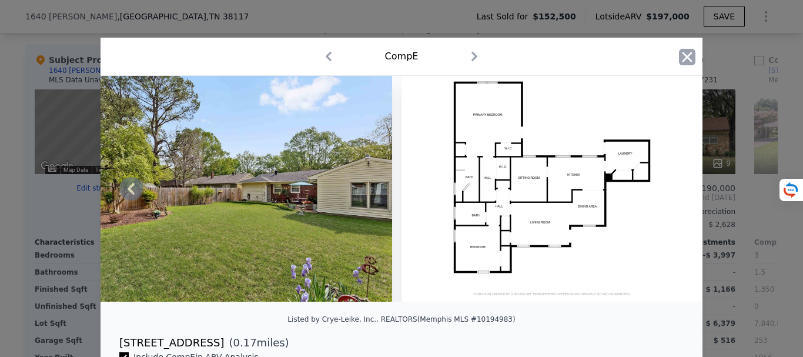
click at [679, 55] on icon "button" at bounding box center [687, 57] width 16 height 16
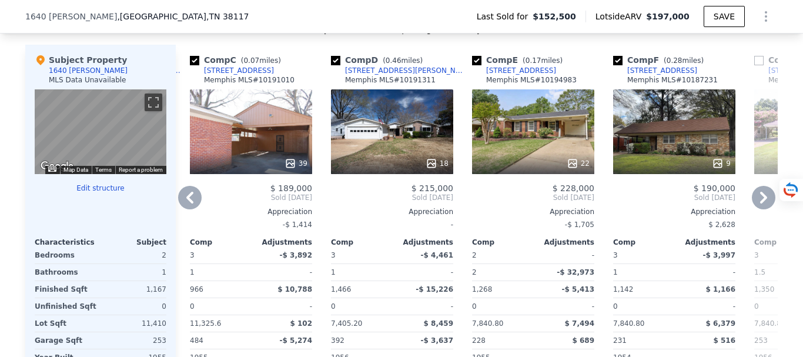
click at [758, 209] on icon at bounding box center [763, 198] width 24 height 24
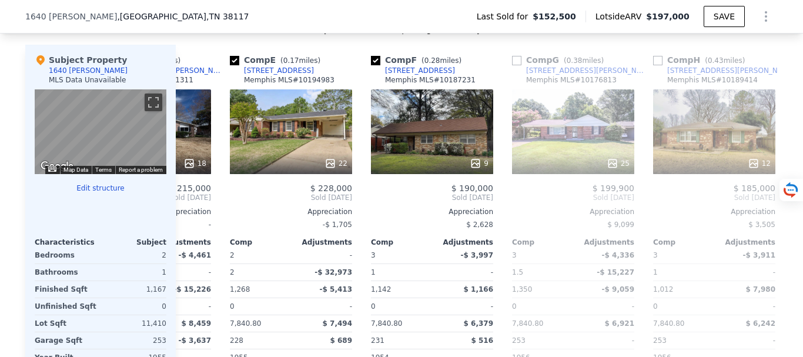
scroll to position [0, 564]
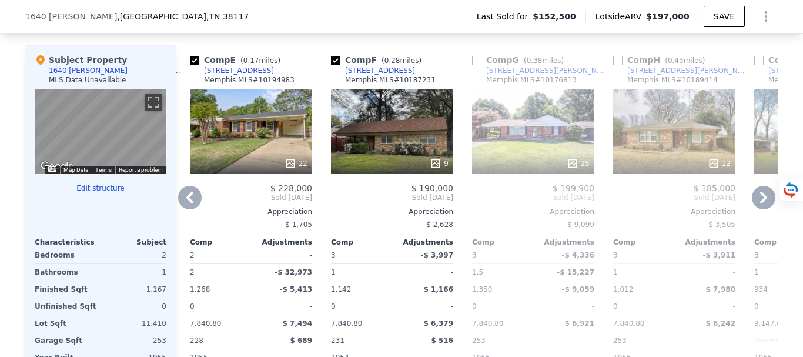
click at [760, 203] on icon at bounding box center [763, 198] width 7 height 12
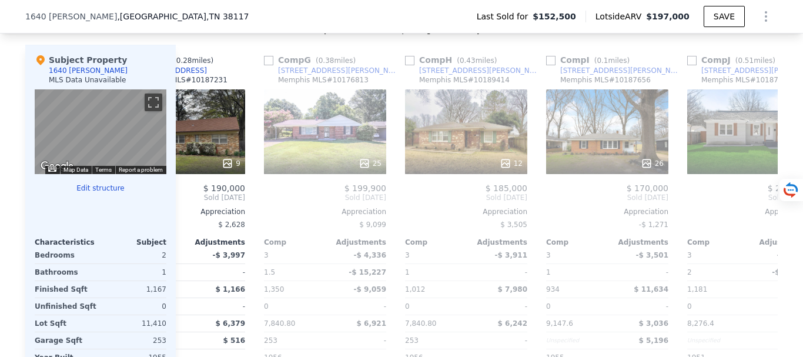
scroll to position [0, 846]
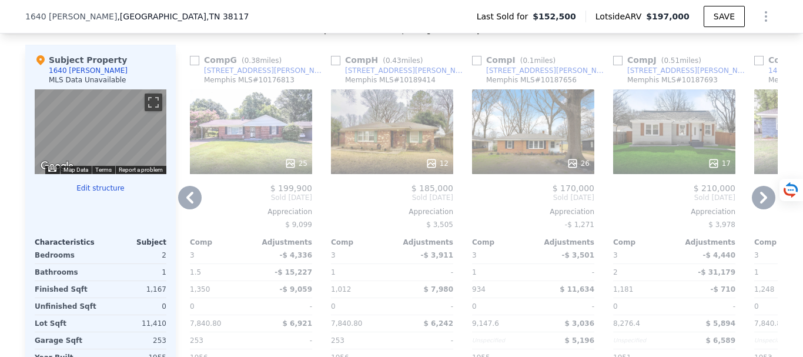
click at [760, 203] on icon at bounding box center [763, 198] width 7 height 12
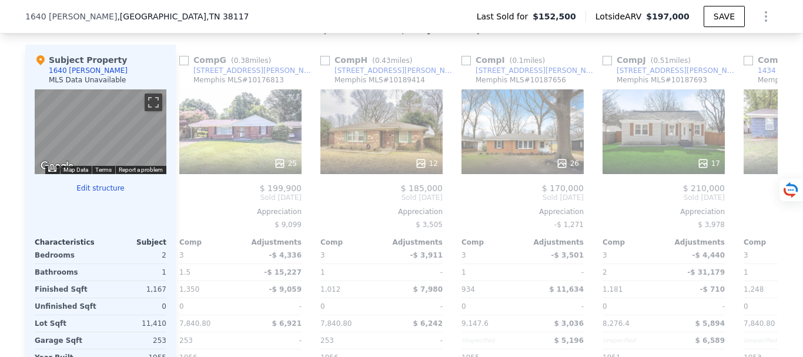
scroll to position [0, 1119]
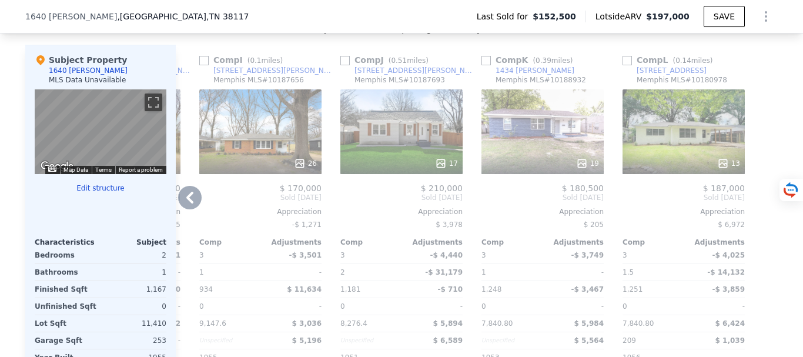
click at [378, 133] on div "17" at bounding box center [401, 131] width 122 height 85
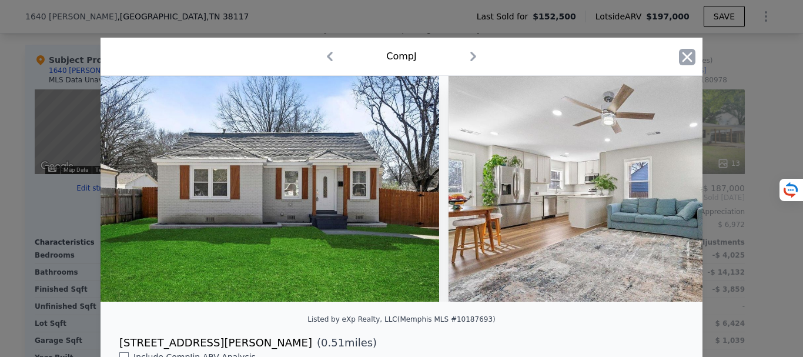
click at [682, 58] on icon "button" at bounding box center [687, 57] width 10 height 10
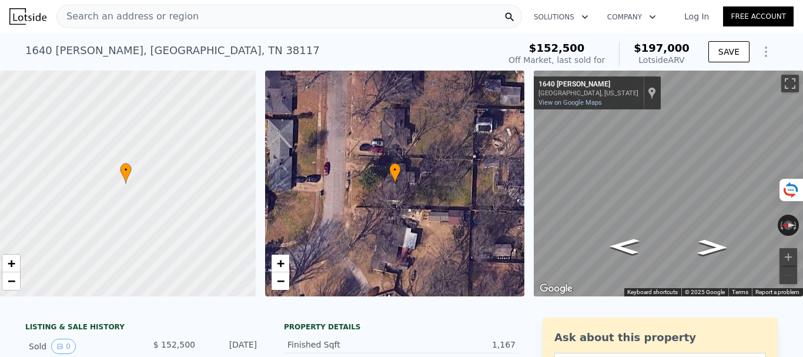
click at [217, 13] on div "Search an address or region" at bounding box center [288, 17] width 465 height 24
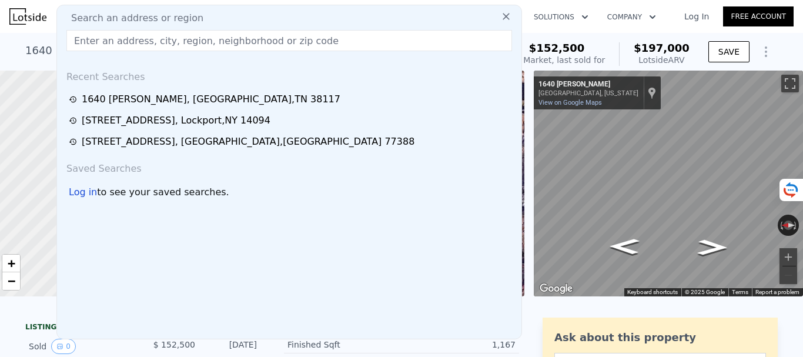
click at [172, 16] on span "Search an address or region" at bounding box center [133, 18] width 142 height 14
click at [90, 45] on input "text" at bounding box center [288, 40] width 445 height 21
paste input "[STREET_ADDRESS]"
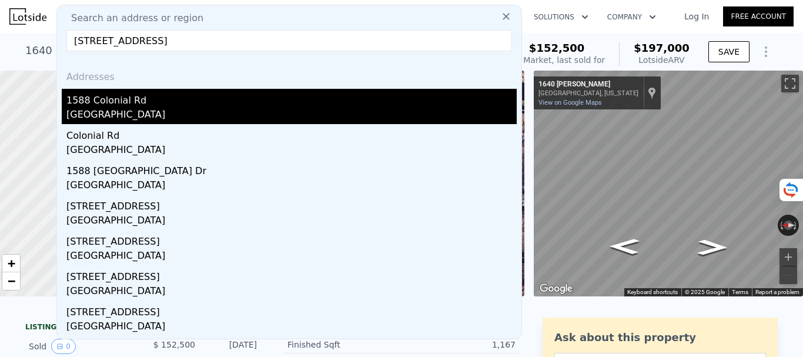
type input "[STREET_ADDRESS]"
click at [194, 99] on div "1588 Colonial Rd" at bounding box center [291, 98] width 450 height 19
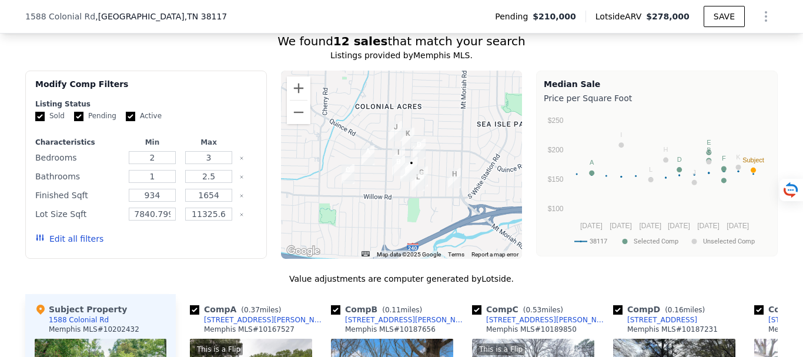
scroll to position [1347, 0]
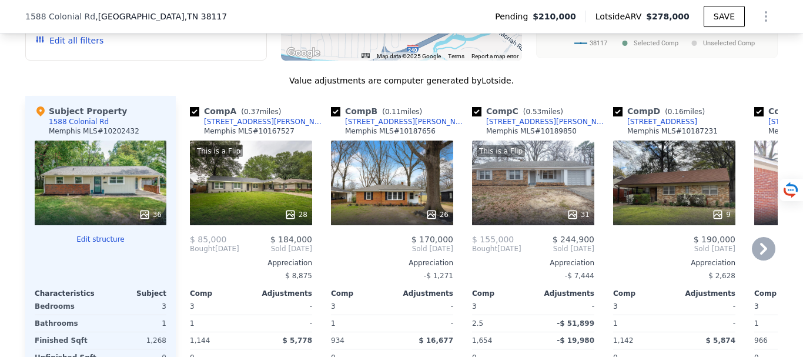
click at [499, 200] on div "This is a Flip 31" at bounding box center [533, 182] width 122 height 85
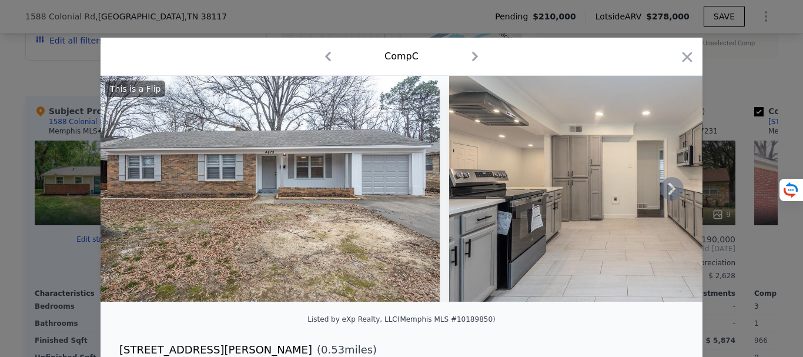
click at [669, 195] on icon at bounding box center [672, 189] width 24 height 24
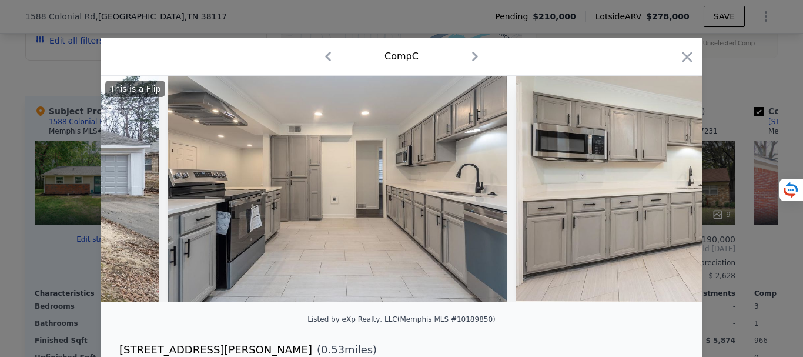
scroll to position [0, 282]
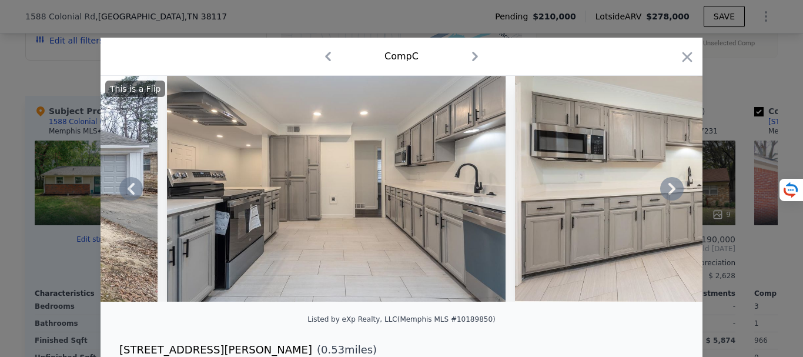
click at [669, 194] on icon at bounding box center [671, 189] width 7 height 12
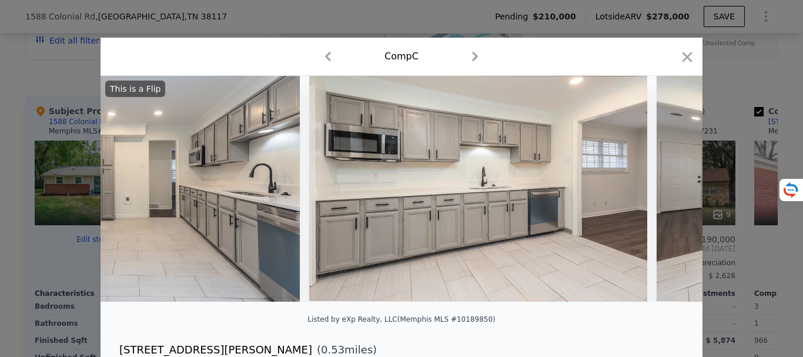
scroll to position [0, 564]
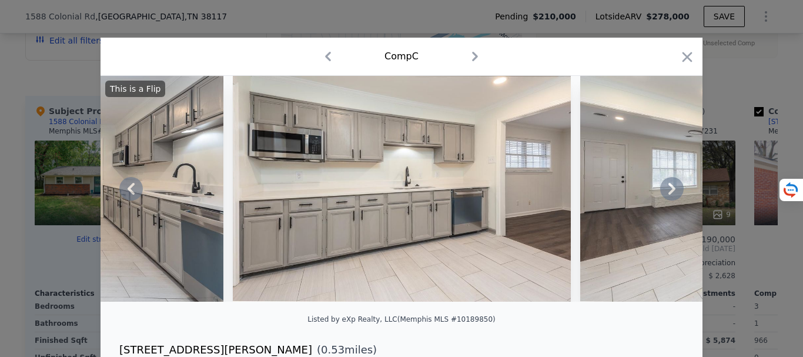
click at [669, 194] on icon at bounding box center [671, 189] width 7 height 12
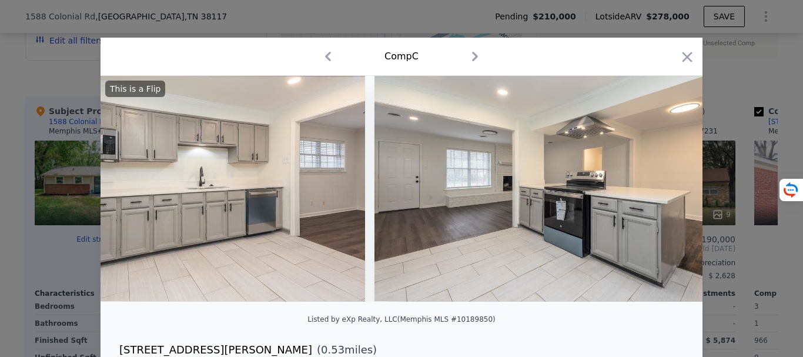
scroll to position [0, 846]
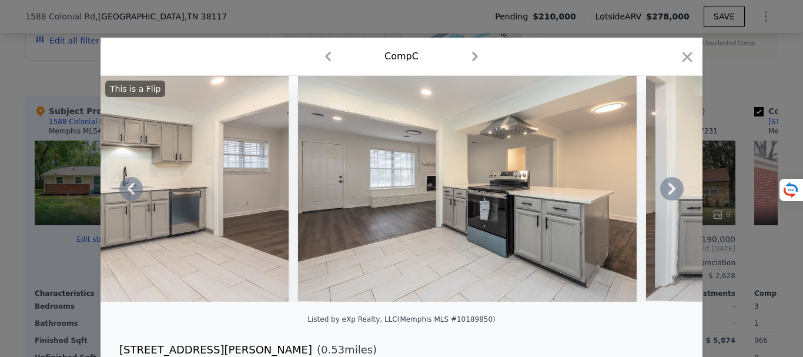
click at [669, 194] on icon at bounding box center [671, 189] width 7 height 12
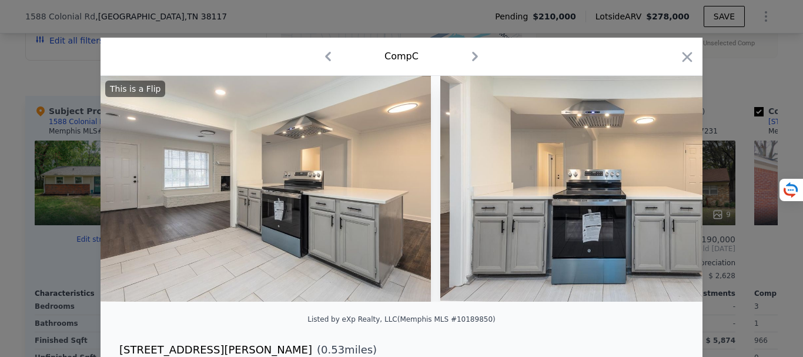
scroll to position [0, 1128]
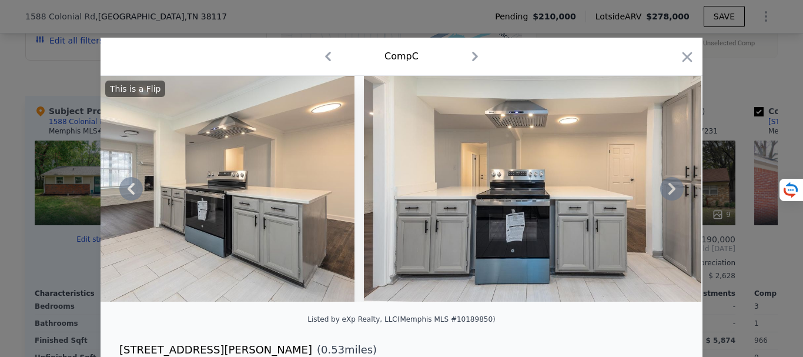
click at [667, 193] on icon at bounding box center [672, 189] width 24 height 24
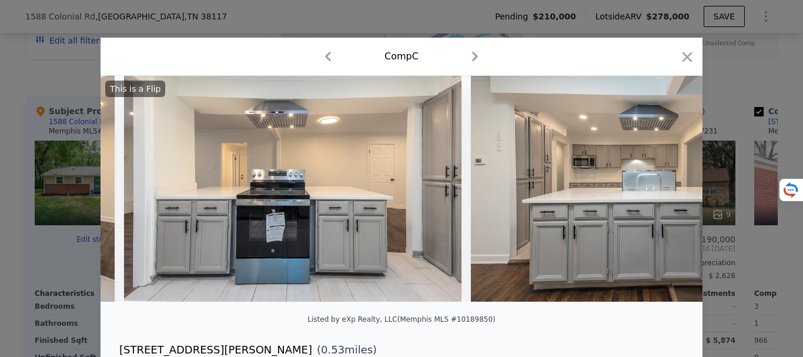
scroll to position [0, 1410]
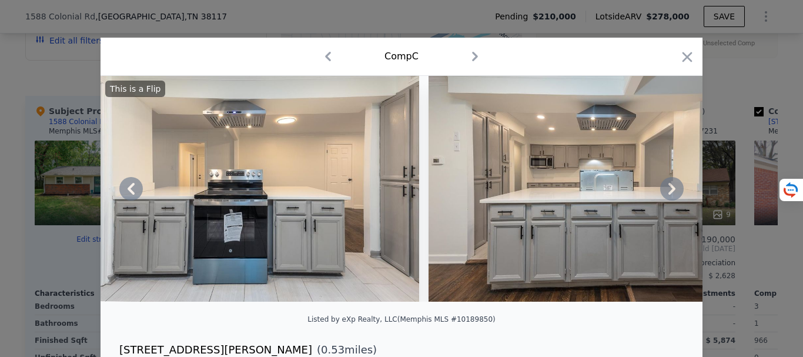
click at [663, 193] on icon at bounding box center [672, 189] width 24 height 24
click at [663, 193] on img at bounding box center [597, 189] width 339 height 226
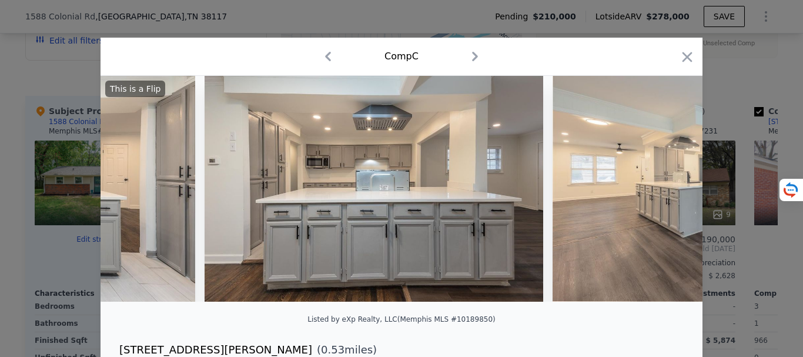
scroll to position [0, 1692]
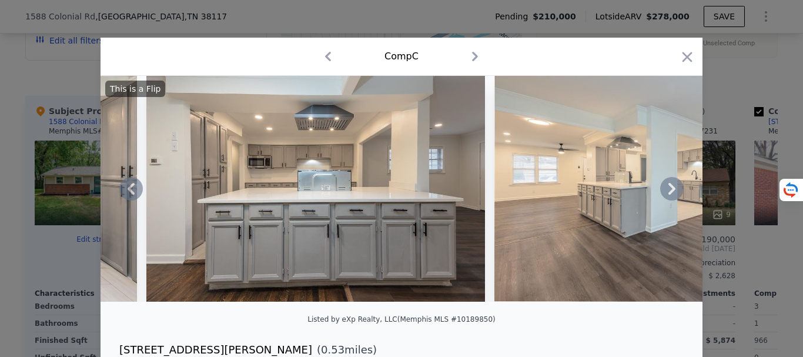
click at [668, 192] on icon at bounding box center [671, 189] width 7 height 12
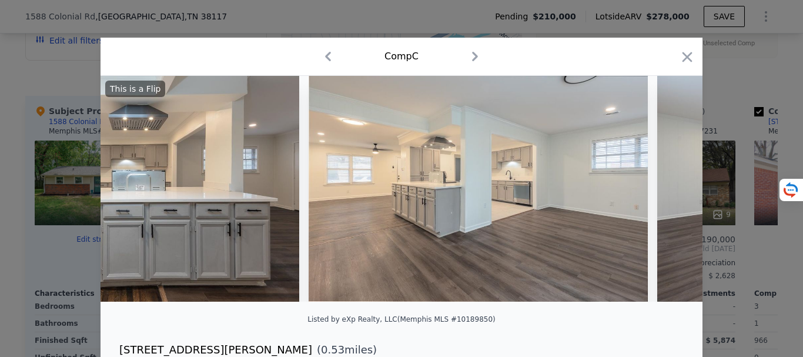
scroll to position [0, 1974]
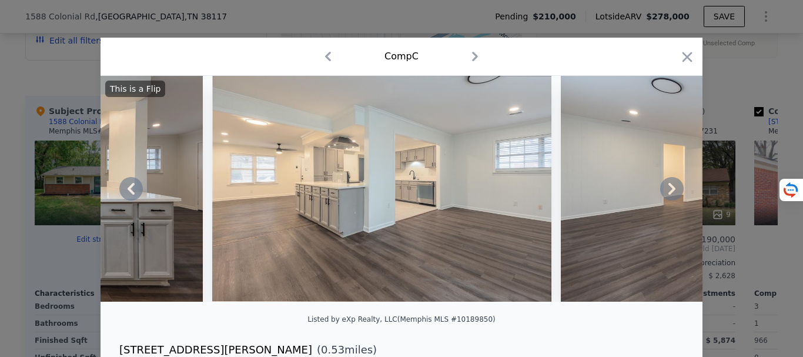
click at [668, 192] on icon at bounding box center [671, 189] width 7 height 12
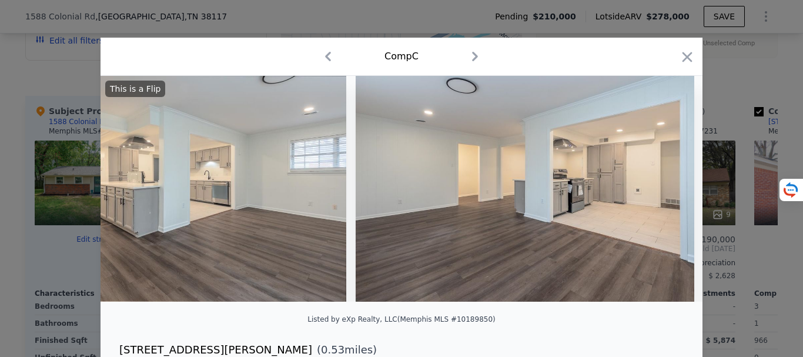
scroll to position [0, 2256]
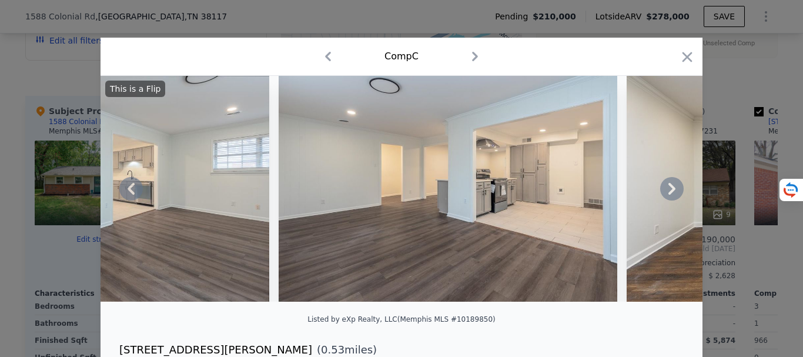
click at [668, 192] on icon at bounding box center [671, 189] width 7 height 12
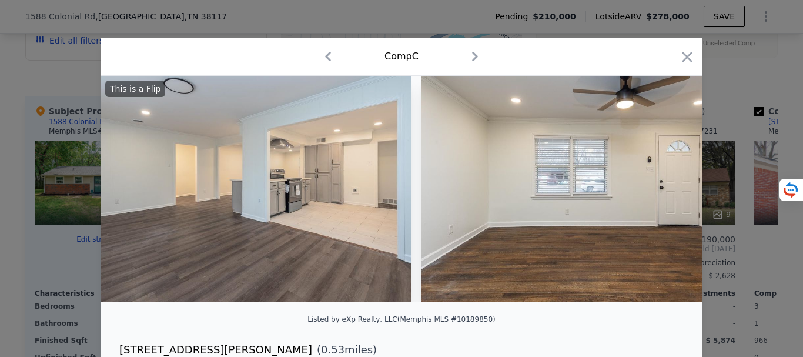
scroll to position [0, 2538]
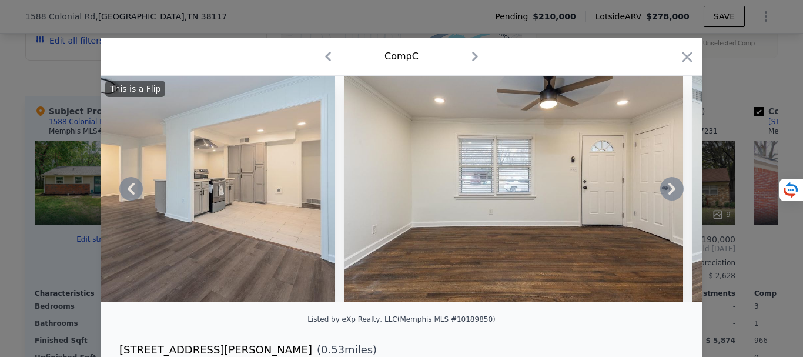
click at [668, 192] on icon at bounding box center [671, 189] width 7 height 12
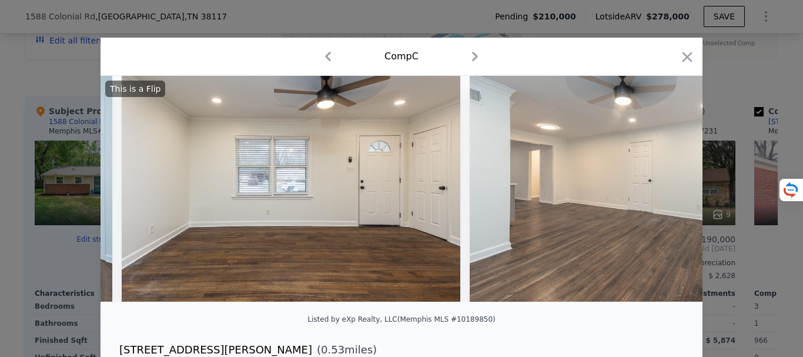
scroll to position [0, 2820]
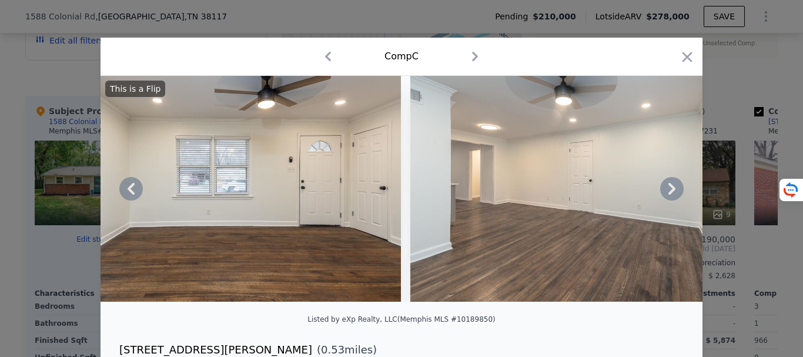
click at [668, 192] on icon at bounding box center [671, 189] width 7 height 12
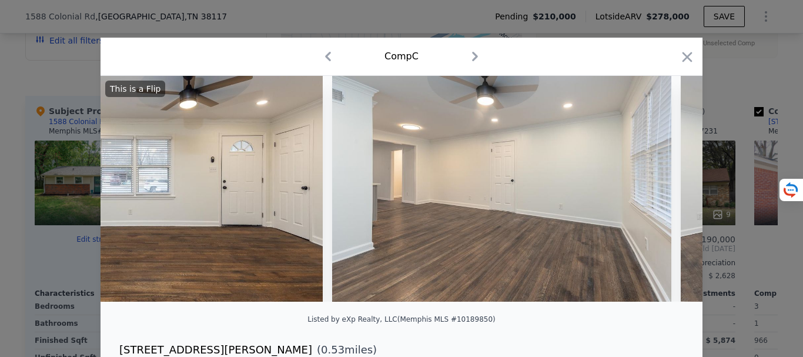
scroll to position [0, 3102]
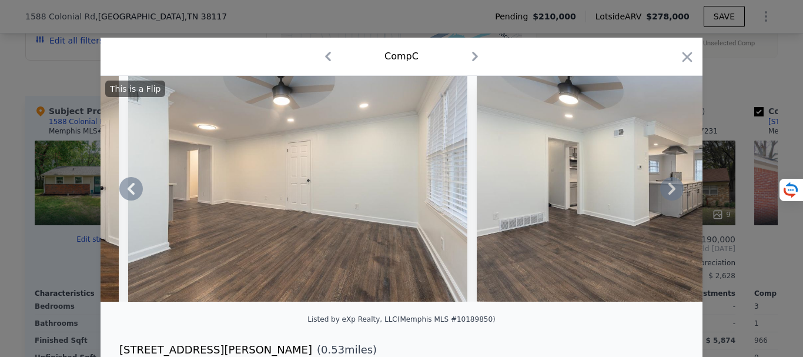
click at [666, 193] on icon at bounding box center [672, 189] width 24 height 24
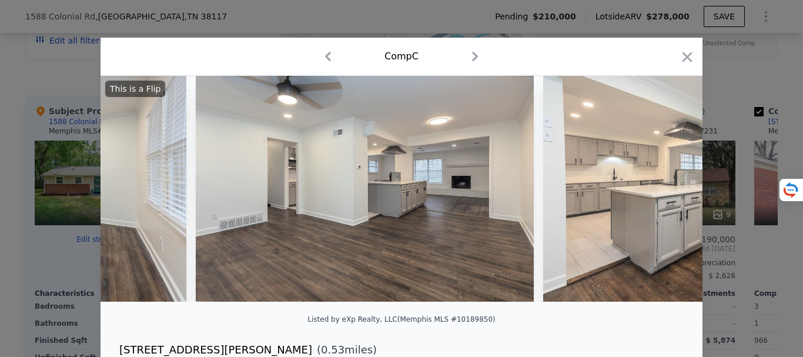
scroll to position [0, 3384]
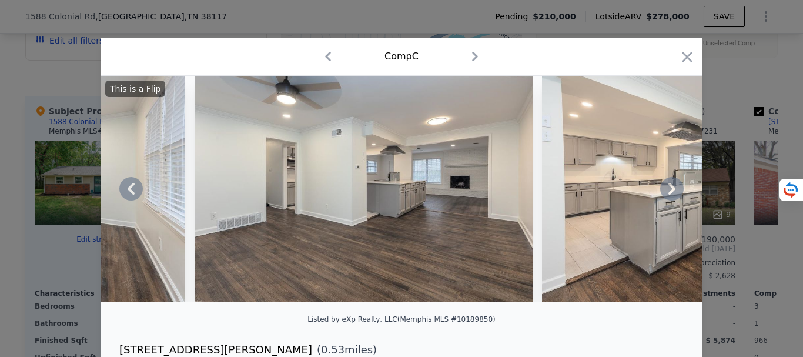
click at [663, 195] on icon at bounding box center [672, 189] width 24 height 24
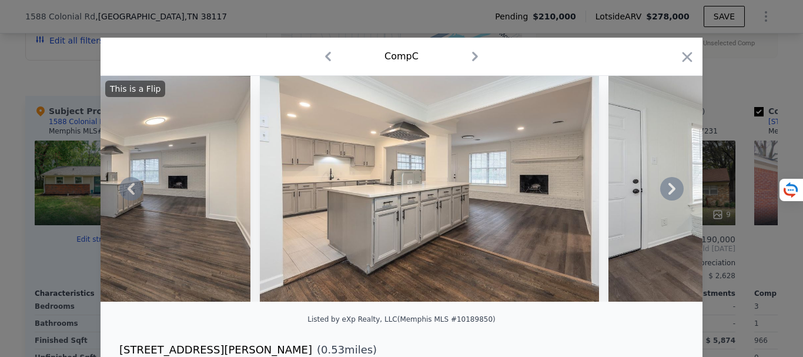
click at [663, 195] on icon at bounding box center [672, 189] width 24 height 24
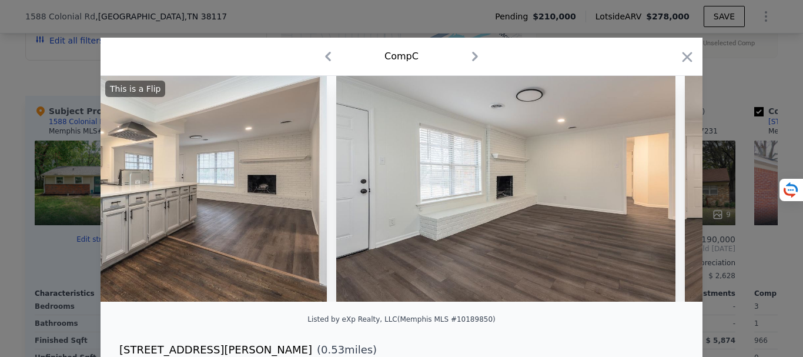
scroll to position [0, 3948]
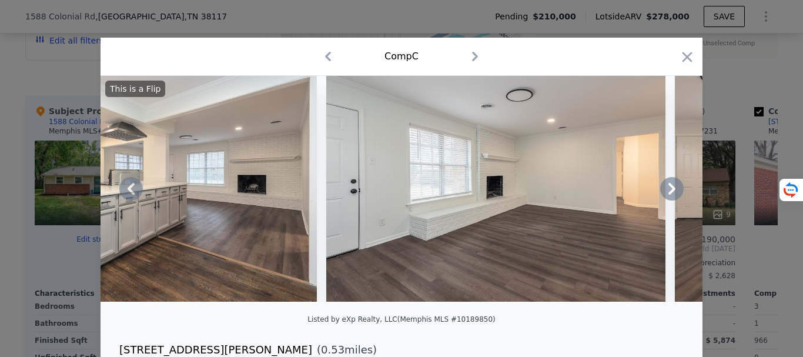
click at [663, 195] on icon at bounding box center [672, 189] width 24 height 24
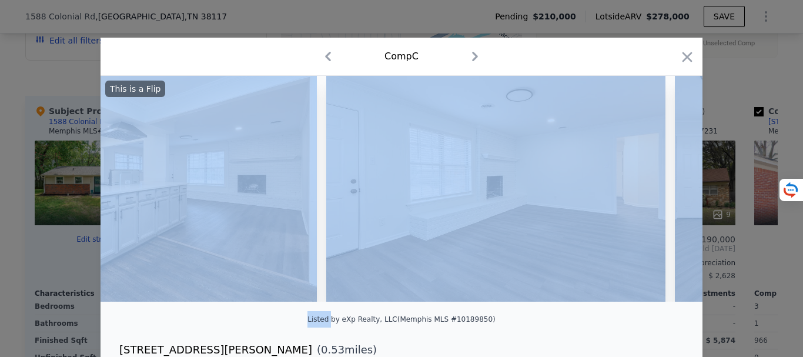
click at [663, 195] on div at bounding box center [401, 189] width 602 height 226
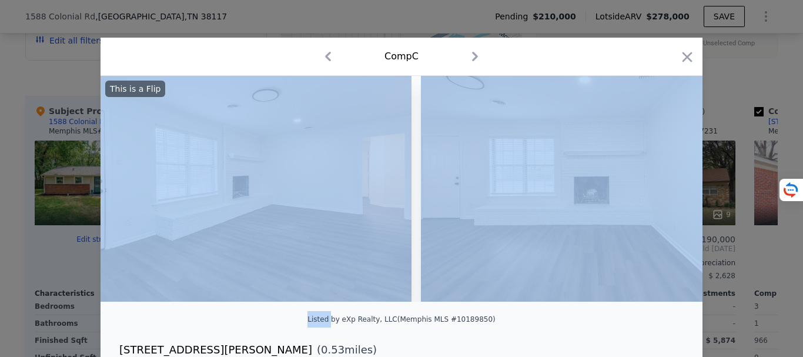
scroll to position [0, 4230]
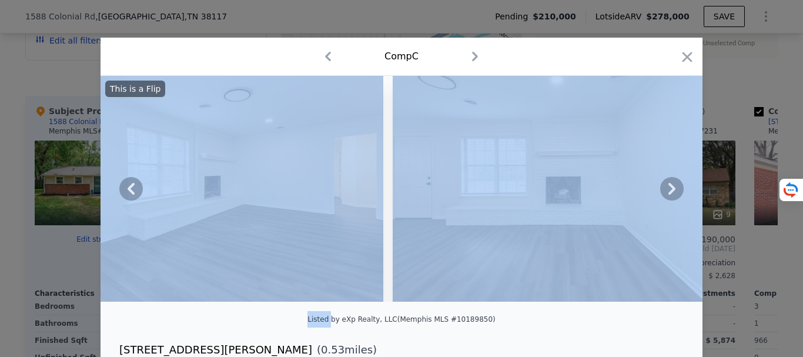
click at [663, 195] on icon at bounding box center [672, 189] width 24 height 24
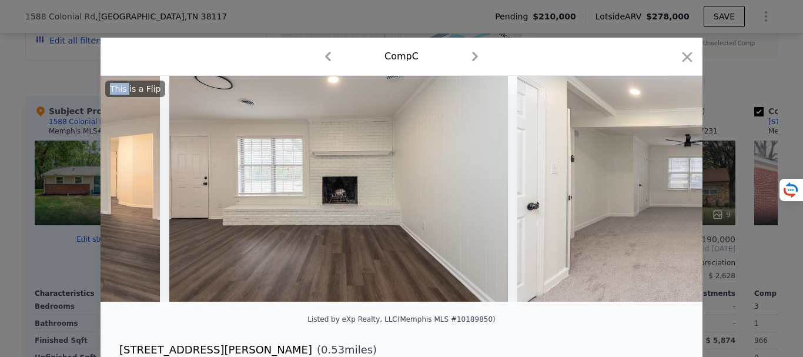
scroll to position [0, 4512]
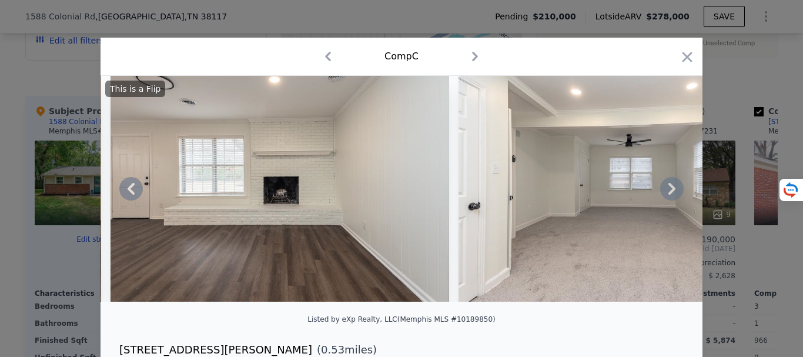
click at [663, 195] on icon at bounding box center [672, 189] width 24 height 24
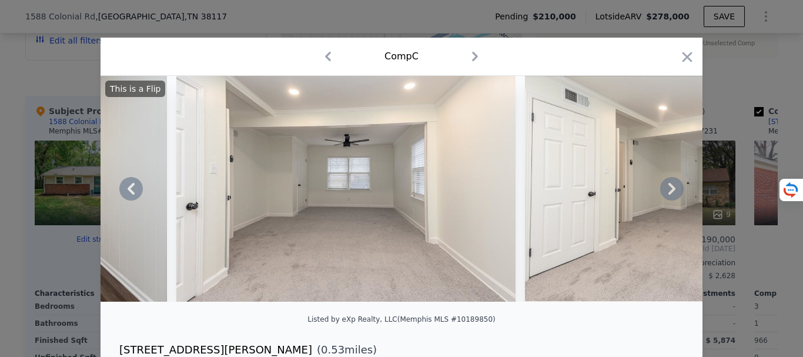
click at [663, 195] on icon at bounding box center [672, 189] width 24 height 24
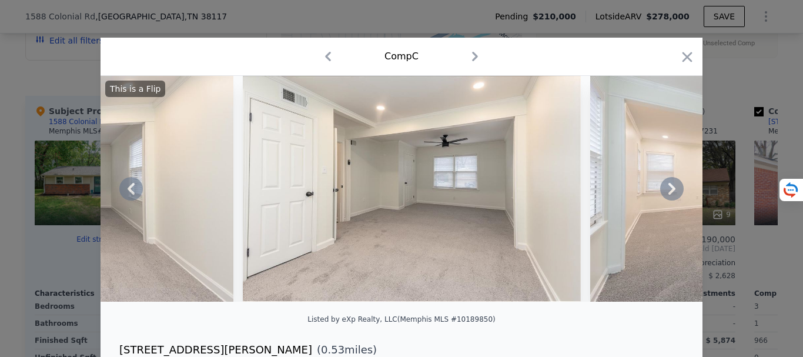
click at [663, 195] on icon at bounding box center [672, 189] width 24 height 24
click at [663, 195] on img at bounding box center [759, 189] width 339 height 226
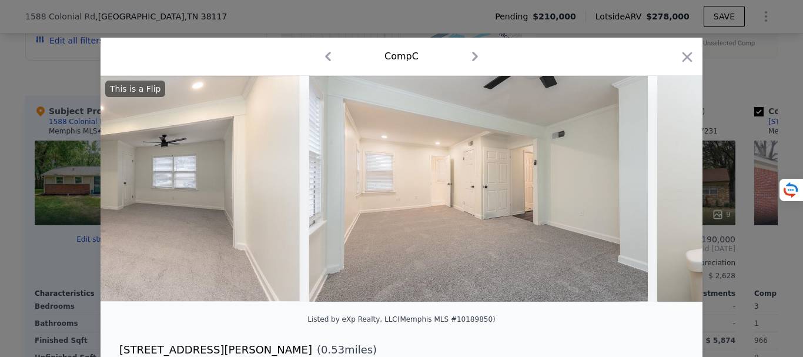
scroll to position [0, 5358]
click at [682, 59] on icon "button" at bounding box center [687, 57] width 10 height 10
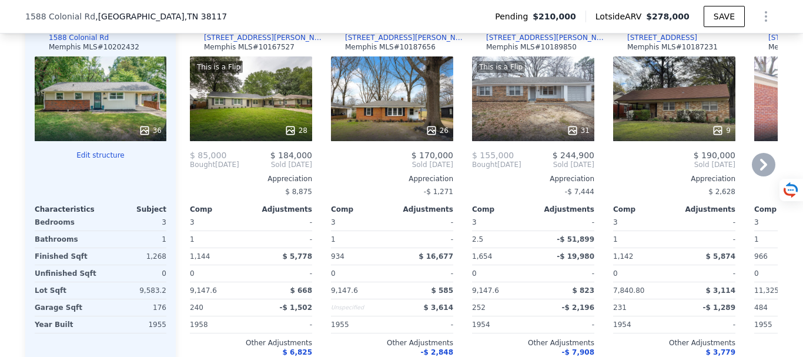
scroll to position [1406, 0]
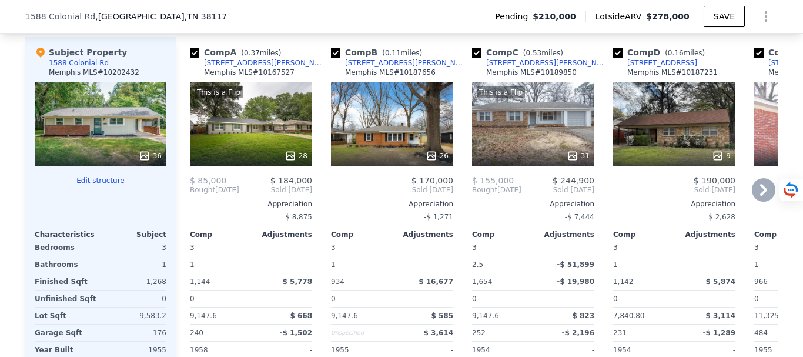
click at [764, 199] on icon at bounding box center [763, 190] width 24 height 24
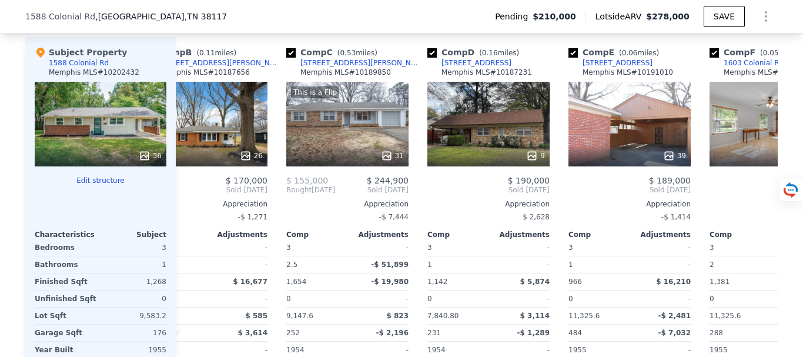
scroll to position [0, 282]
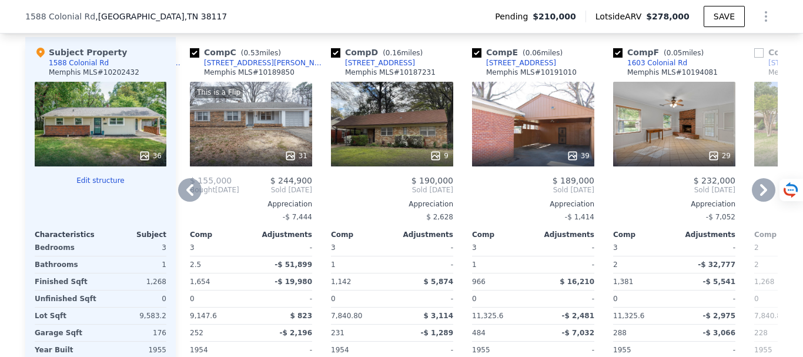
click at [760, 196] on icon at bounding box center [763, 190] width 7 height 12
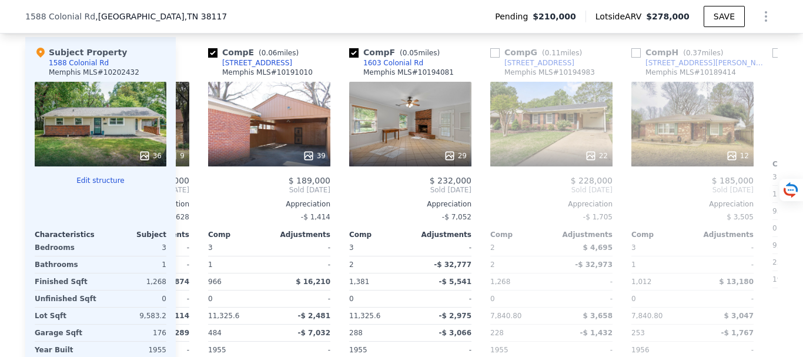
scroll to position [0, 564]
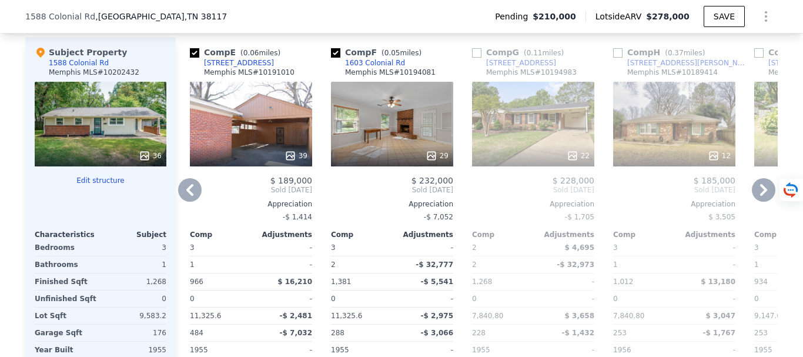
click at [760, 196] on icon at bounding box center [763, 190] width 7 height 12
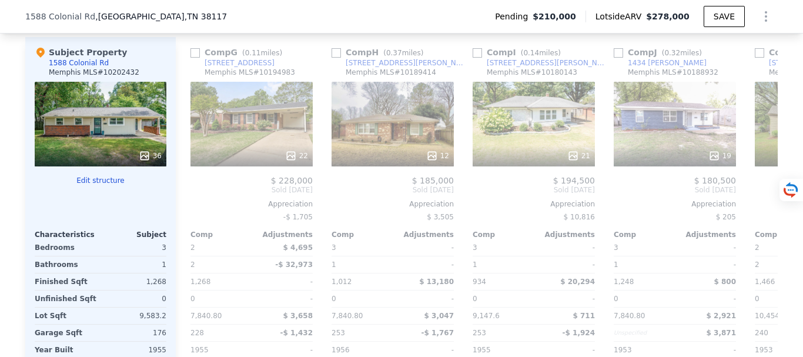
scroll to position [0, 846]
click at [760, 196] on icon at bounding box center [763, 190] width 7 height 12
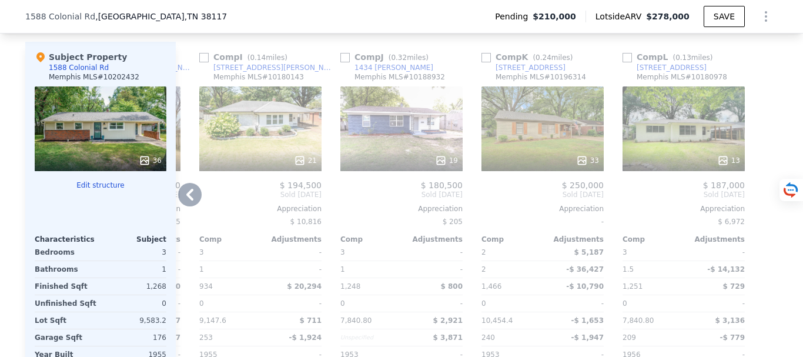
scroll to position [1406, 0]
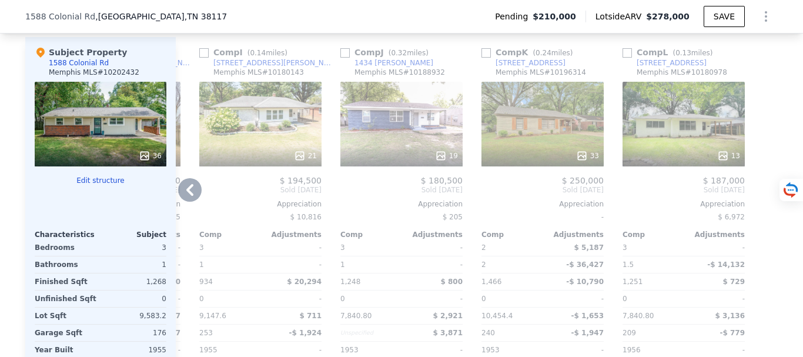
click at [182, 201] on icon at bounding box center [190, 190] width 24 height 24
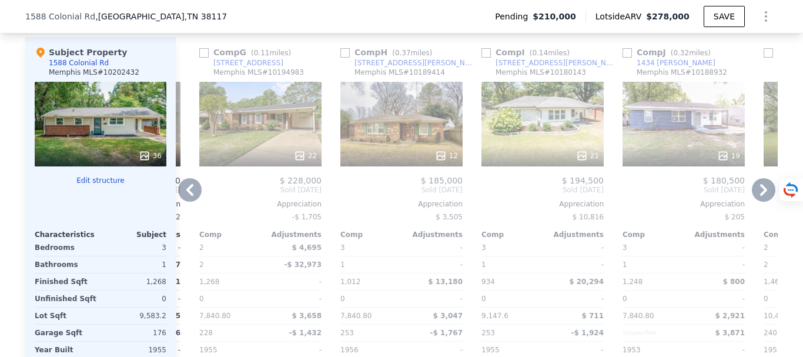
click at [182, 201] on icon at bounding box center [190, 190] width 24 height 24
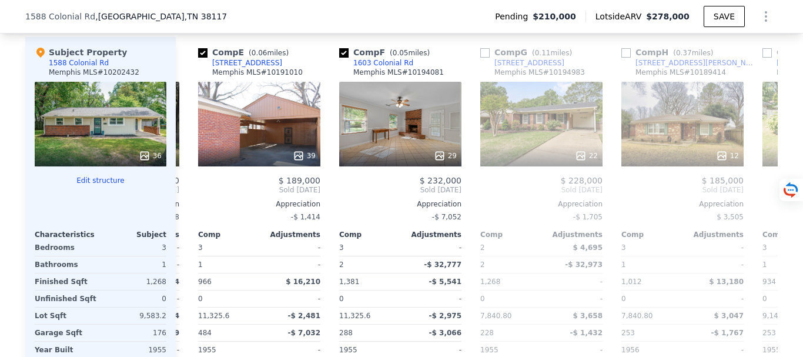
scroll to position [0, 555]
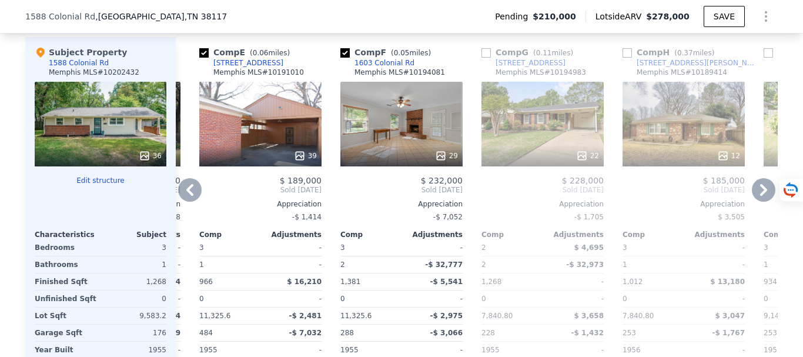
click at [182, 201] on icon at bounding box center [190, 190] width 24 height 24
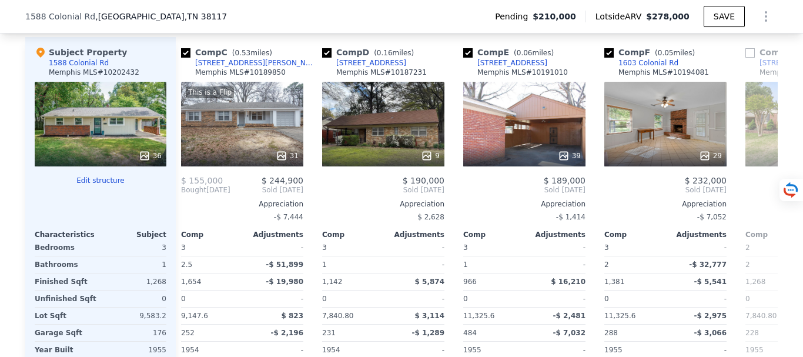
scroll to position [0, 273]
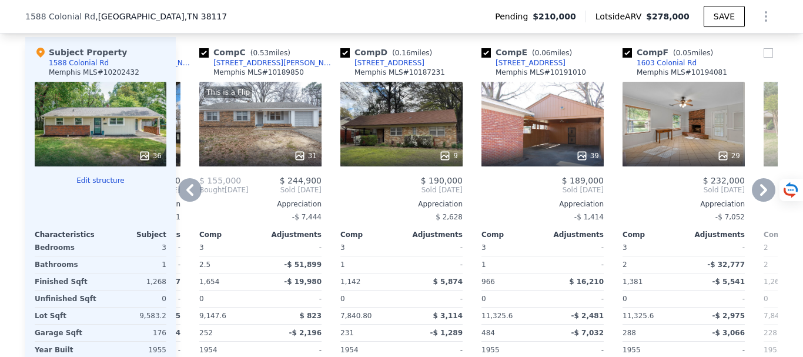
click at [182, 201] on icon at bounding box center [190, 190] width 24 height 24
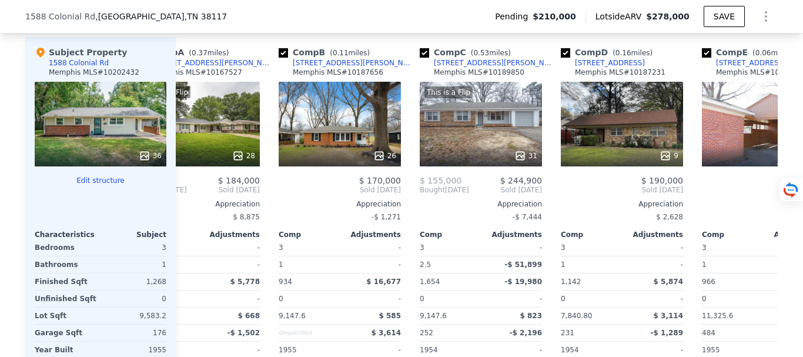
scroll to position [0, 0]
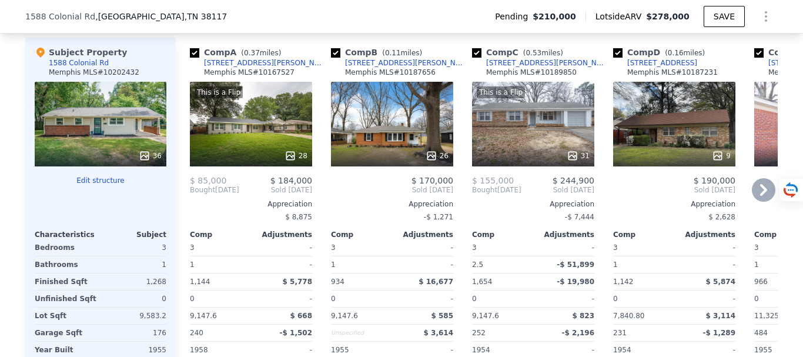
click at [539, 71] on div "Comp C ( 0.53 miles) [STREET_ADDRESS][PERSON_NAME] MLS # 10189850" at bounding box center [533, 63] width 122 height 35
drag, startPoint x: 539, startPoint y: 71, endPoint x: 486, endPoint y: 74, distance: 53.0
click at [486, 74] on div "Comp C ( 0.53 miles) [STREET_ADDRESS][PERSON_NAME] MLS # 10189850" at bounding box center [533, 63] width 122 height 35
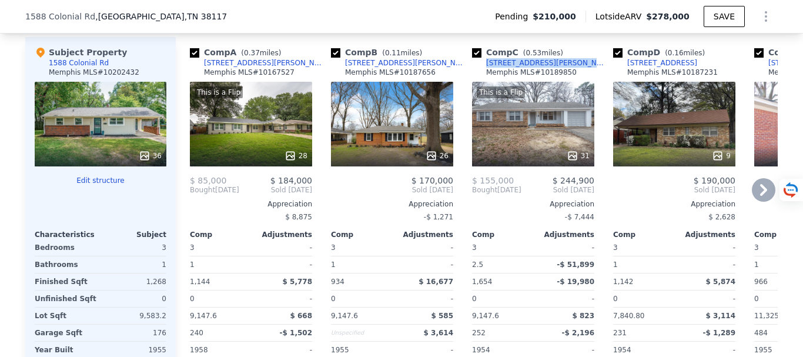
copy div "[STREET_ADDRESS][PERSON_NAME]"
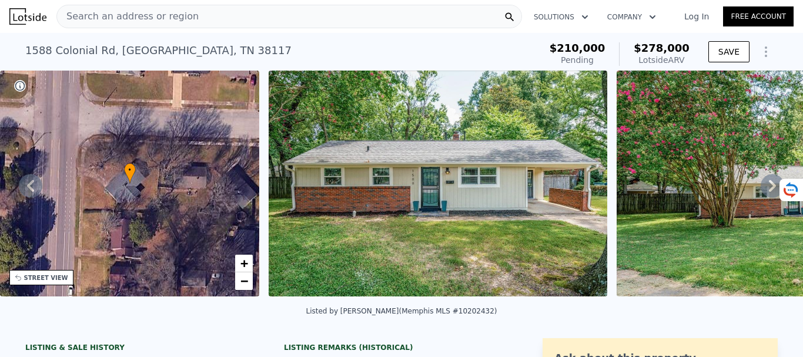
click at [216, 19] on div "Search an address or region" at bounding box center [288, 17] width 465 height 24
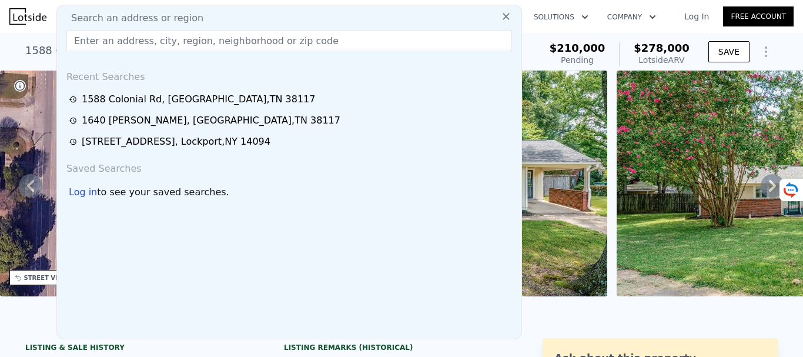
click at [114, 44] on input "text" at bounding box center [288, 40] width 445 height 21
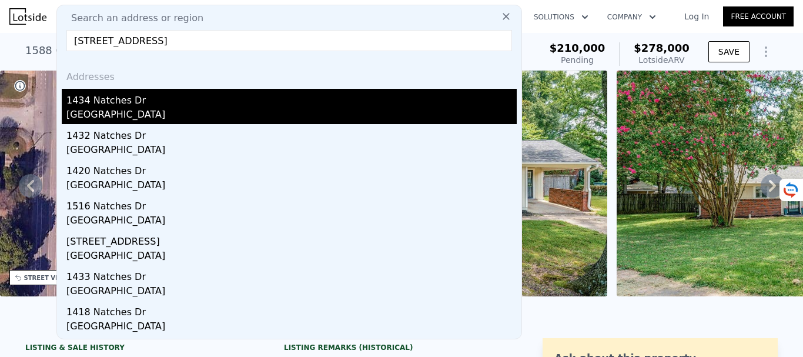
type input "[STREET_ADDRESS]"
click at [108, 116] on div "[GEOGRAPHIC_DATA]" at bounding box center [291, 116] width 450 height 16
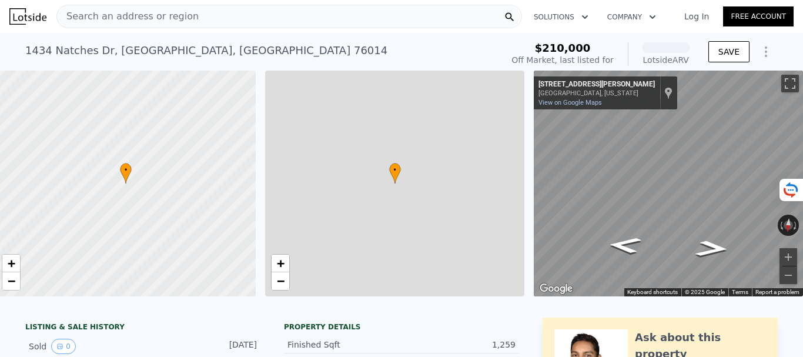
scroll to position [0, 18]
